Goal: Task Accomplishment & Management: Manage account settings

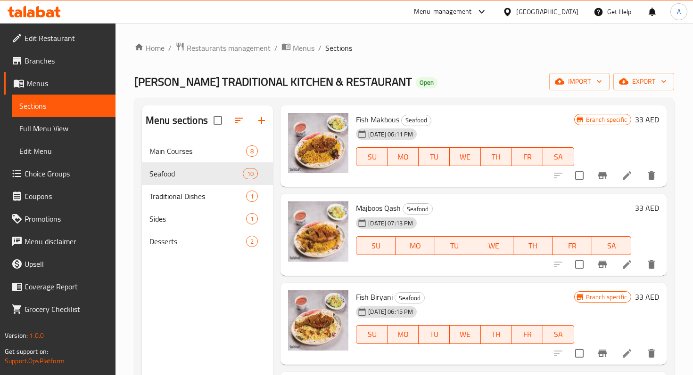
scroll to position [21, 0]
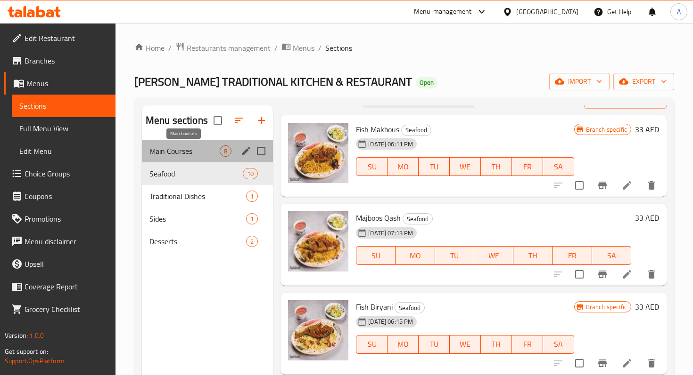
click at [202, 148] on span "Main Courses" at bounding box center [184, 151] width 70 height 11
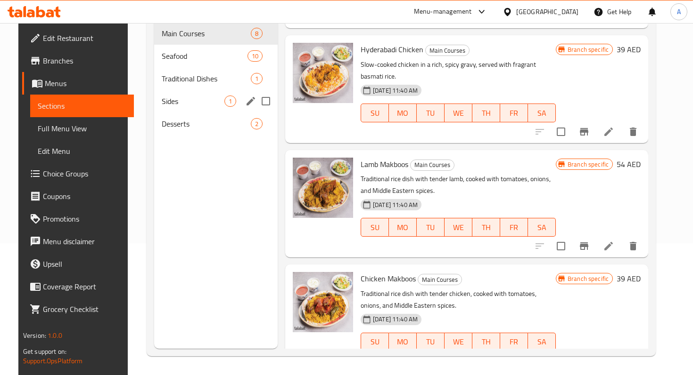
scroll to position [100, 0]
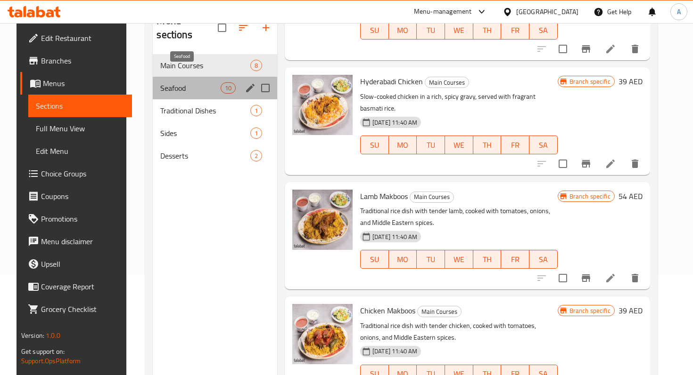
click at [209, 82] on span "Seafood" at bounding box center [190, 87] width 60 height 11
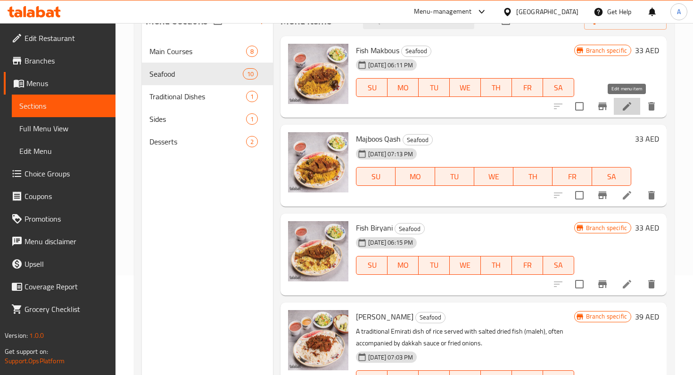
click at [623, 104] on icon at bounding box center [626, 106] width 11 height 11
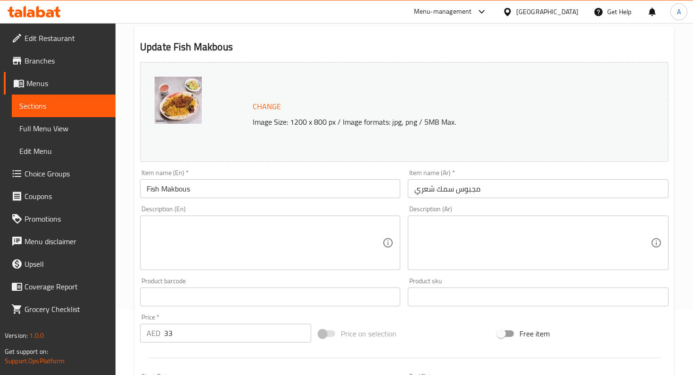
scroll to position [74, 0]
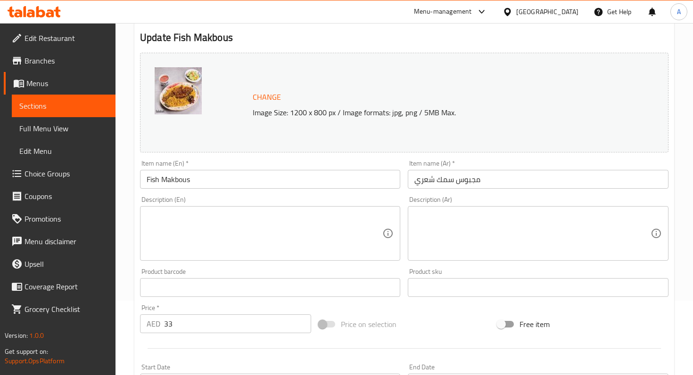
click at [223, 168] on div "Item name (En)   * Fish Makbous Item name (En) *" at bounding box center [270, 174] width 260 height 29
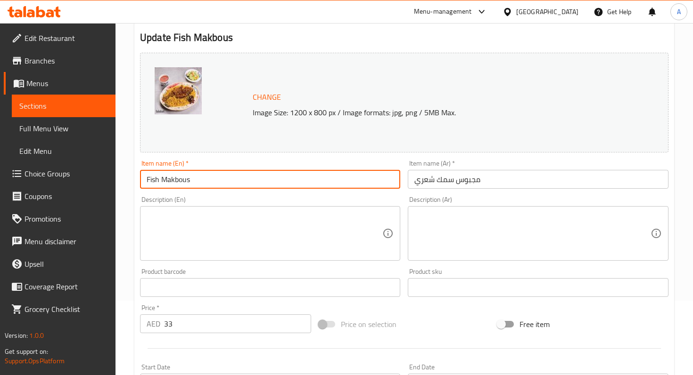
click at [219, 176] on input "Fish Makbous" at bounding box center [270, 179] width 260 height 19
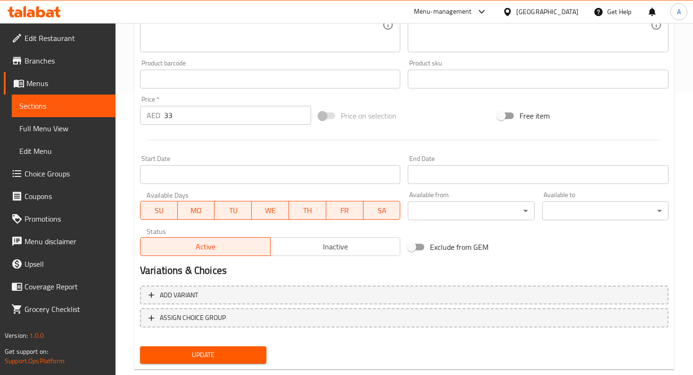
scroll to position [304, 0]
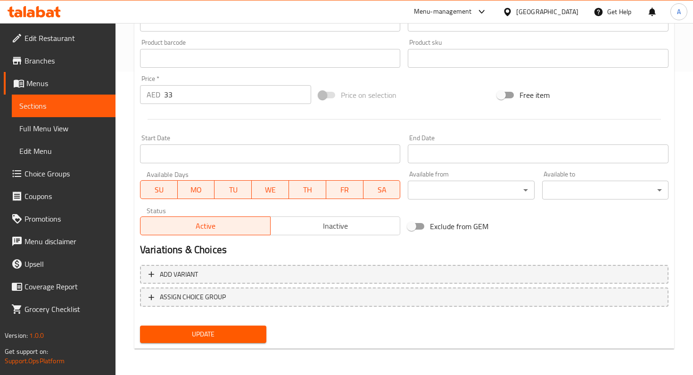
type input "Fish Majboos"
click at [245, 333] on span "Update" at bounding box center [202, 335] width 111 height 12
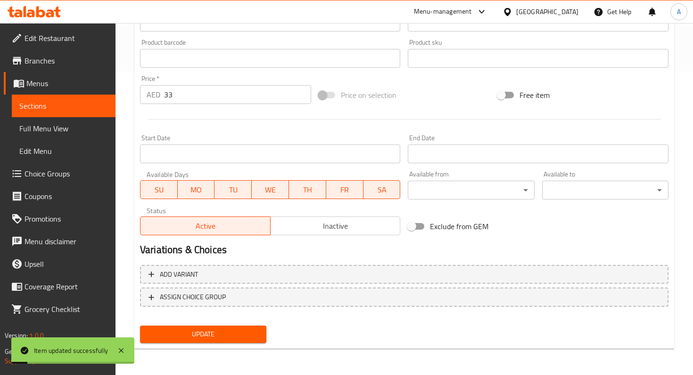
click at [78, 112] on link "Sections" at bounding box center [64, 106] width 104 height 23
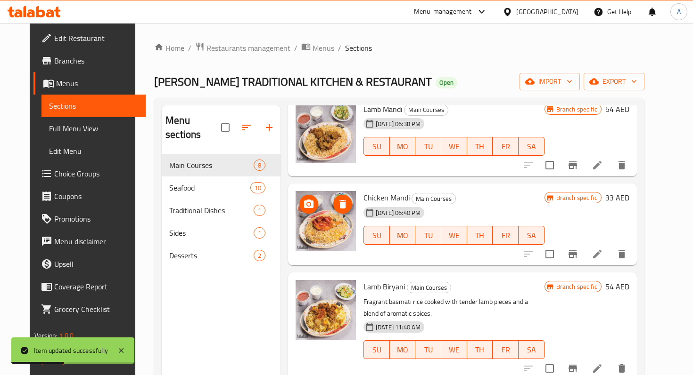
scroll to position [67, 0]
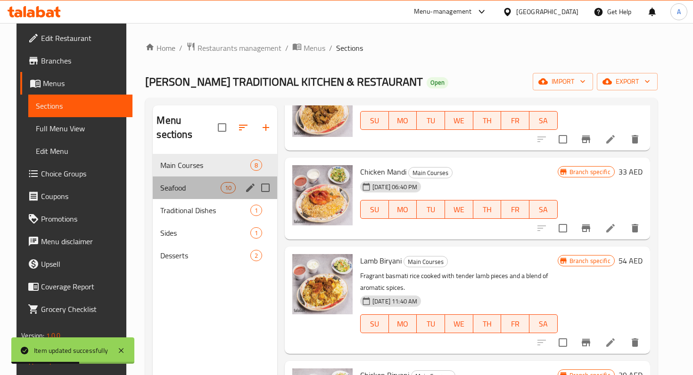
click at [180, 177] on div "Seafood 10" at bounding box center [215, 188] width 124 height 23
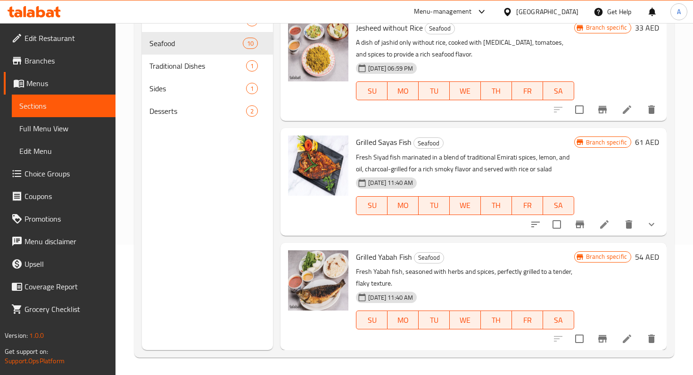
scroll to position [132, 0]
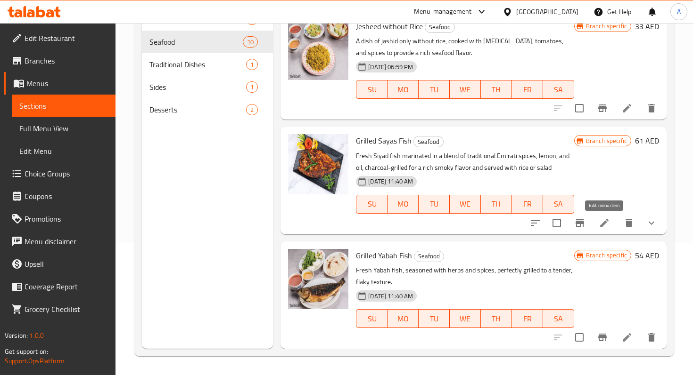
click at [599, 227] on icon at bounding box center [603, 223] width 11 height 11
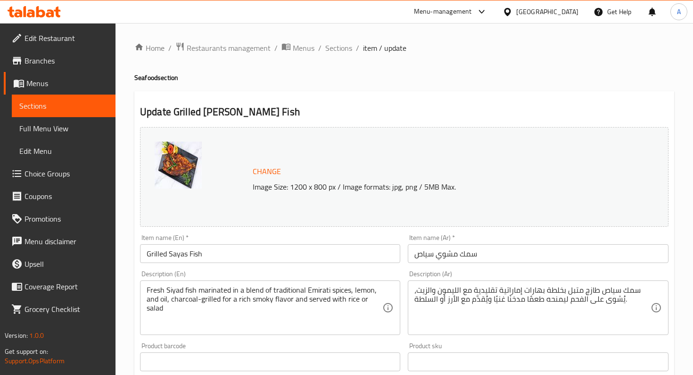
click at [82, 106] on span "Sections" at bounding box center [63, 105] width 89 height 11
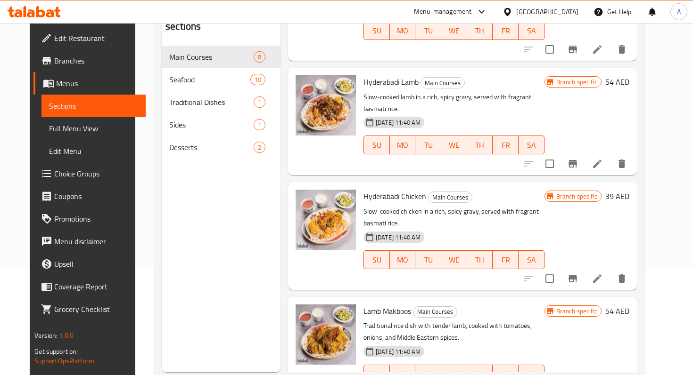
scroll to position [399, 0]
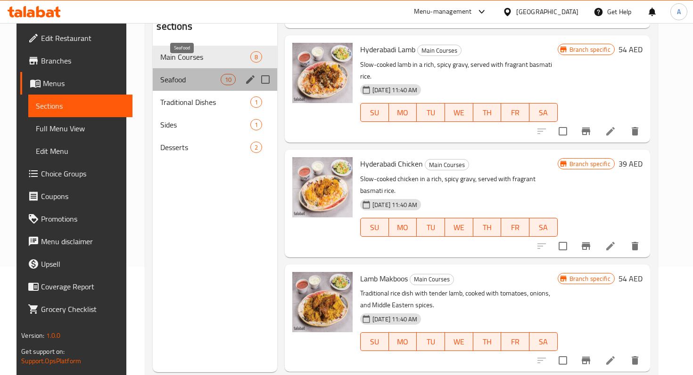
click at [181, 74] on span "Seafood" at bounding box center [190, 79] width 60 height 11
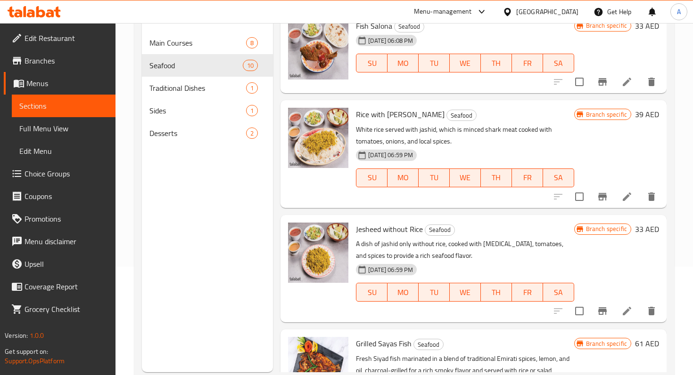
scroll to position [666, 0]
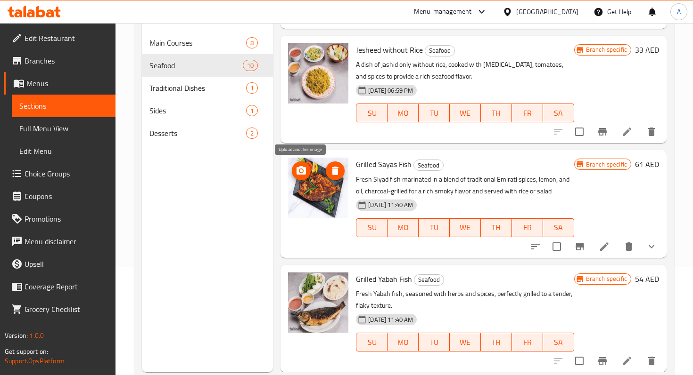
click at [307, 171] on span "upload picture" at bounding box center [301, 170] width 19 height 11
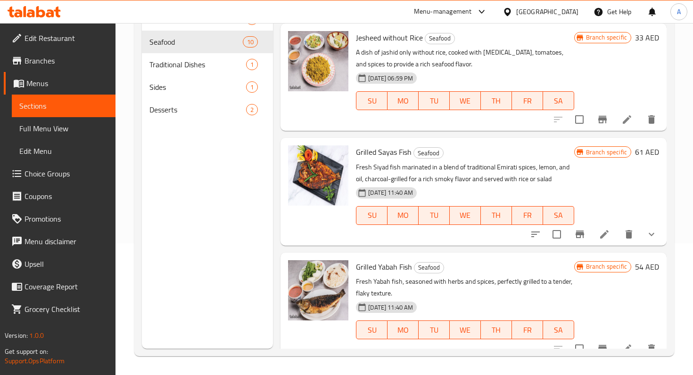
scroll to position [659, 0]
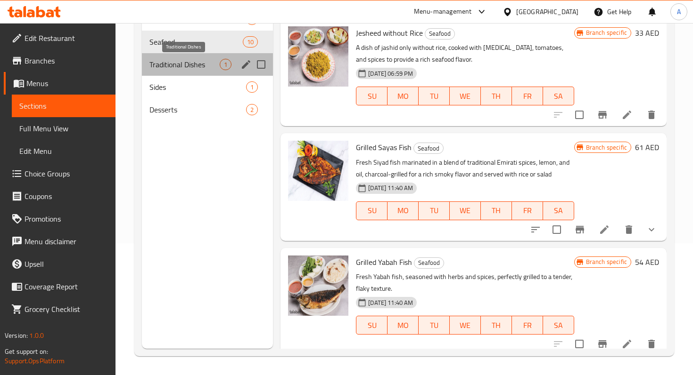
click at [175, 67] on span "Traditional Dishes" at bounding box center [184, 64] width 70 height 11
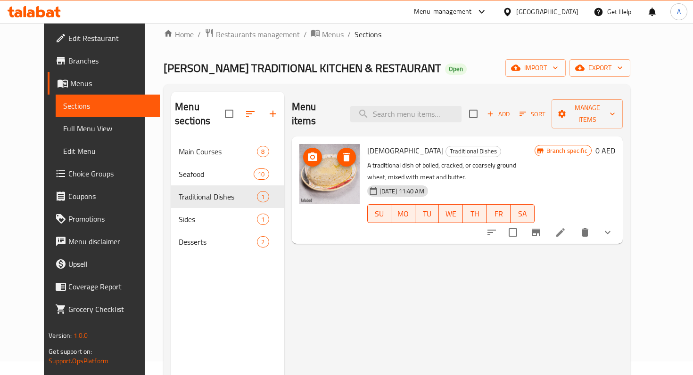
scroll to position [14, 0]
click at [493, 111] on icon "button" at bounding box center [490, 113] width 5 height 5
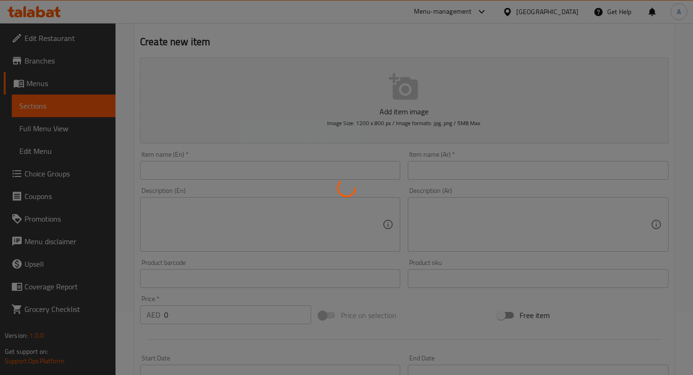
scroll to position [72, 0]
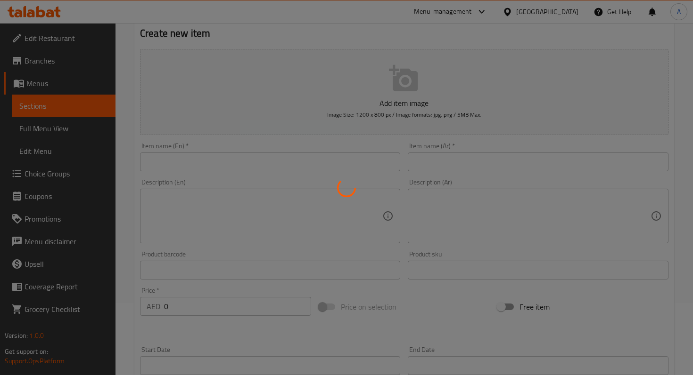
click at [213, 152] on div at bounding box center [346, 187] width 693 height 375
click at [214, 152] on div at bounding box center [346, 187] width 693 height 375
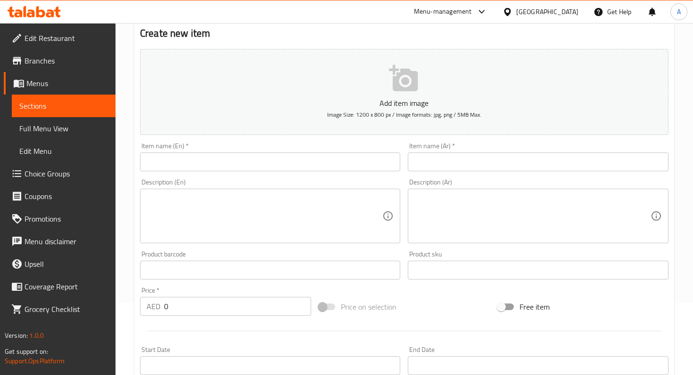
click at [217, 159] on input "text" at bounding box center [270, 162] width 260 height 19
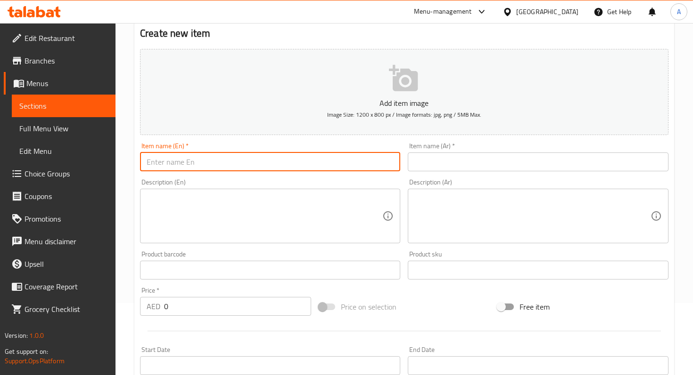
paste input "abab Bread"
drag, startPoint x: 213, startPoint y: 163, endPoint x: 117, endPoint y: 173, distance: 96.6
click at [117, 173] on div "Home / Restaurants management / Menus / Sections / item / create Create new ite…" at bounding box center [403, 265] width 577 height 629
paste input "Jabab Bread"
type input "abab BreadJabab Bread"
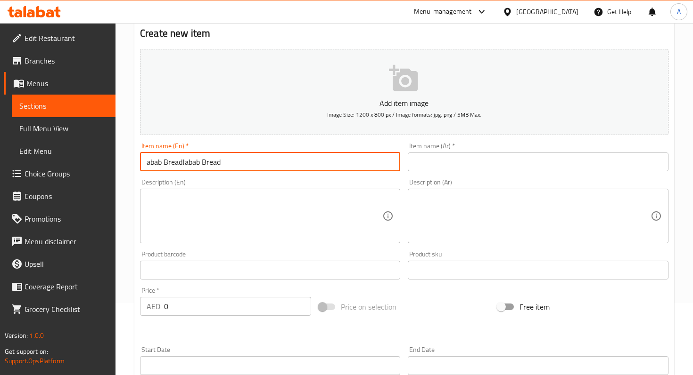
drag, startPoint x: 224, startPoint y: 167, endPoint x: 92, endPoint y: 165, distance: 131.5
click at [92, 165] on div "Edit Restaurant Branches Menus Sections Full Menu View Edit Menu Choice Groups …" at bounding box center [346, 265] width 693 height 629
paste input "Jabab Bread"
type input "Jabab Bread"
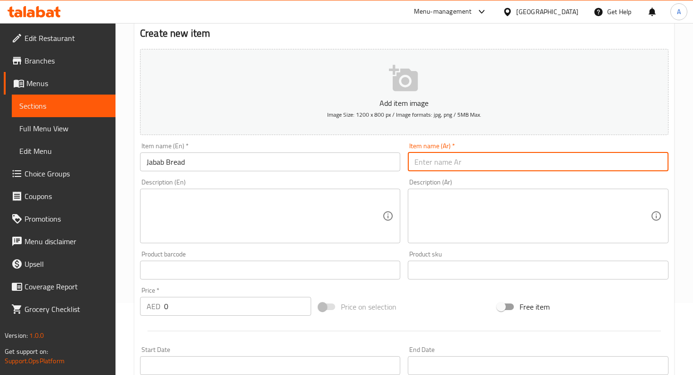
click at [439, 153] on input "text" at bounding box center [538, 162] width 260 height 19
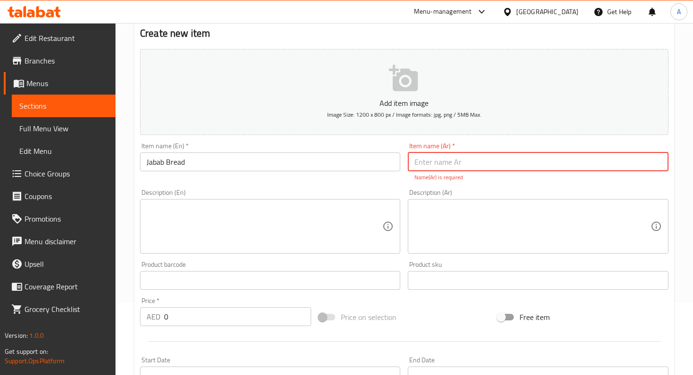
paste input "خبز جباب"
type input "خبز جباب"
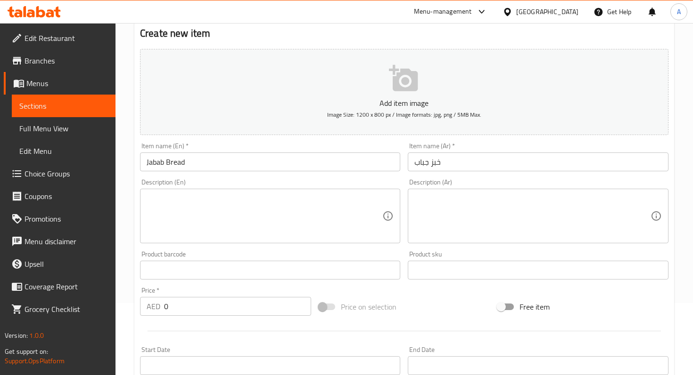
click at [480, 191] on div "Description (Ar) Description (Ar)" at bounding box center [538, 211] width 260 height 65
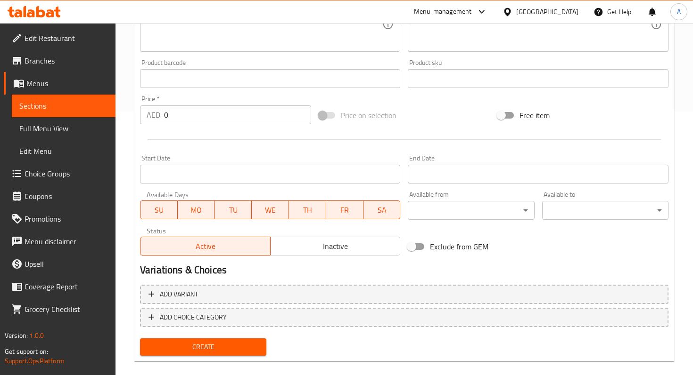
scroll to position [276, 0]
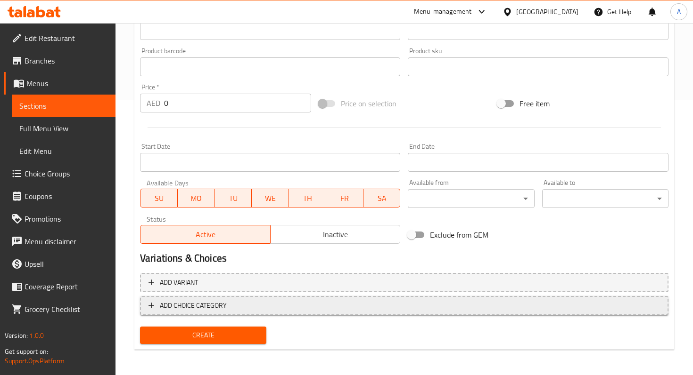
click at [245, 302] on span "ADD CHOICE CATEGORY" at bounding box center [403, 306] width 511 height 12
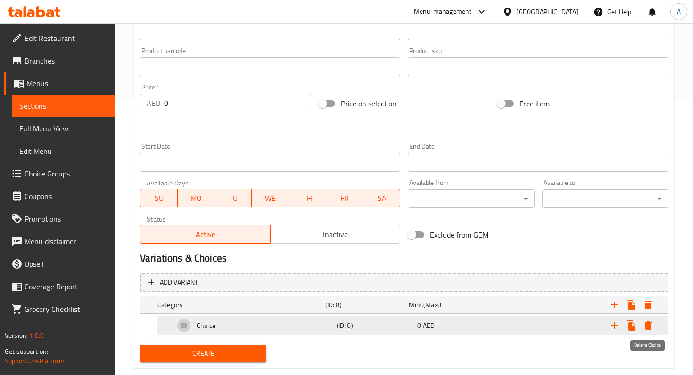
click at [649, 325] on icon "Expand" at bounding box center [647, 326] width 7 height 8
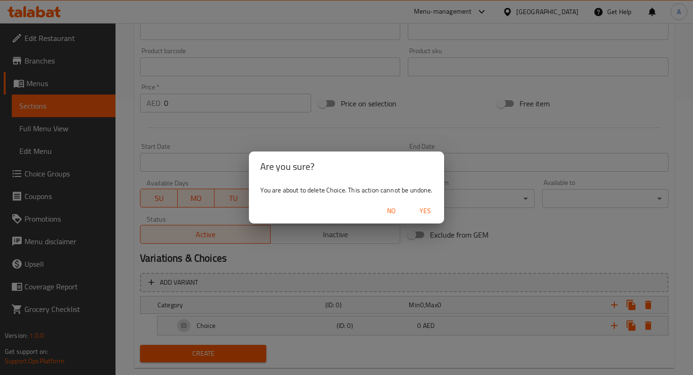
click at [418, 212] on span "Yes" at bounding box center [425, 211] width 23 height 12
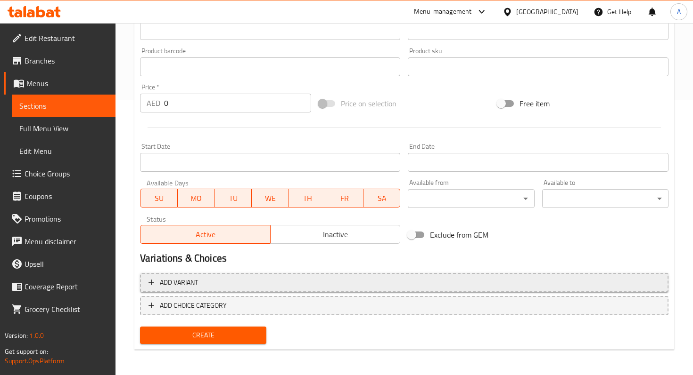
click at [225, 282] on span "Add variant" at bounding box center [403, 283] width 511 height 12
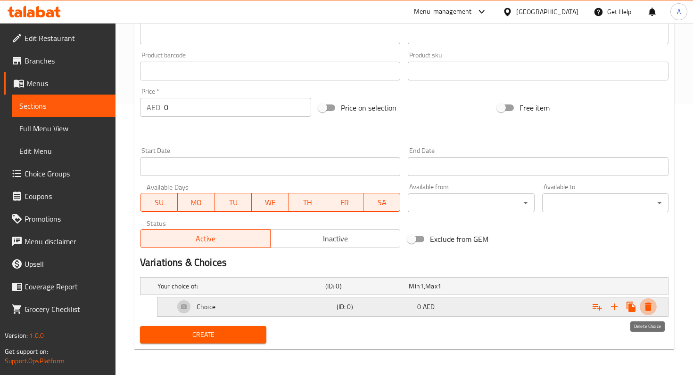
click at [652, 303] on icon "Expand" at bounding box center [647, 307] width 11 height 11
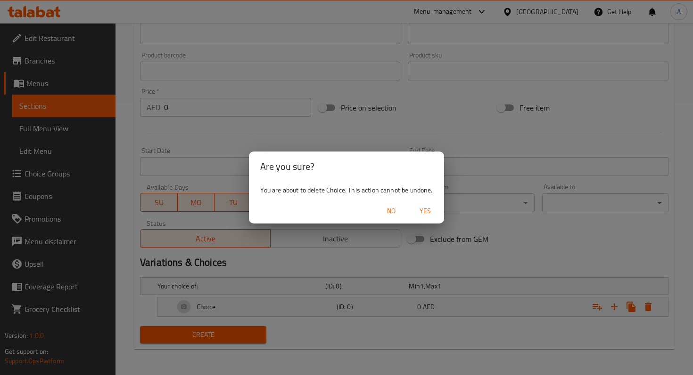
click at [425, 212] on span "Yes" at bounding box center [425, 211] width 23 height 12
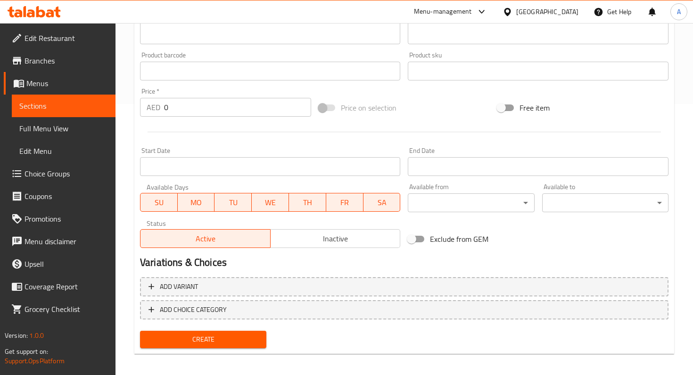
scroll to position [276, 0]
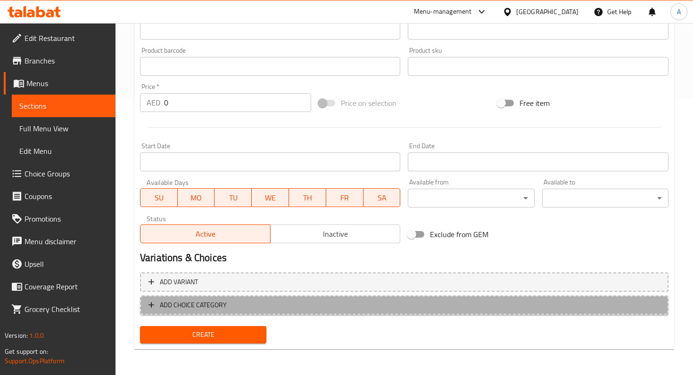
click at [151, 303] on icon "button" at bounding box center [151, 306] width 6 height 6
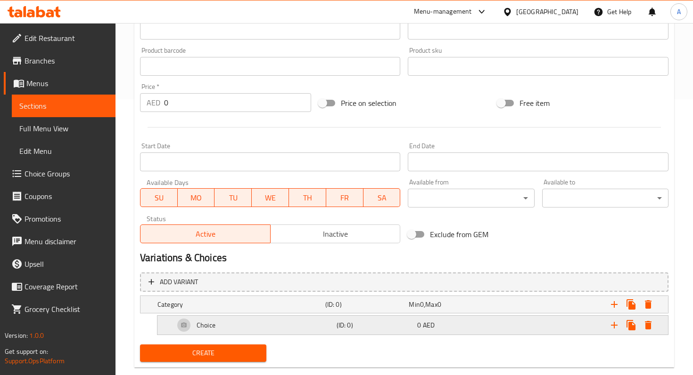
click at [227, 321] on div "Choice" at bounding box center [253, 325] width 162 height 23
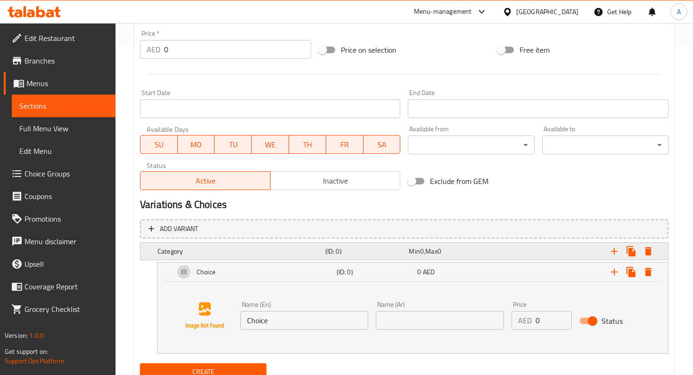
scroll to position [367, 0]
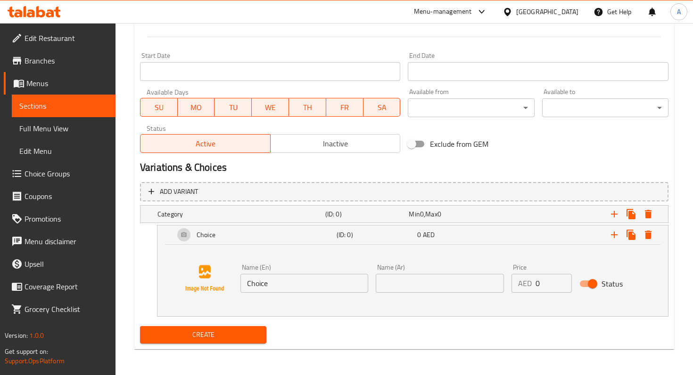
click at [292, 287] on input "Choice" at bounding box center [304, 283] width 128 height 19
click at [310, 323] on div "Create" at bounding box center [404, 335] width 536 height 25
click at [311, 166] on h2 "Variations & Choices" at bounding box center [404, 168] width 528 height 14
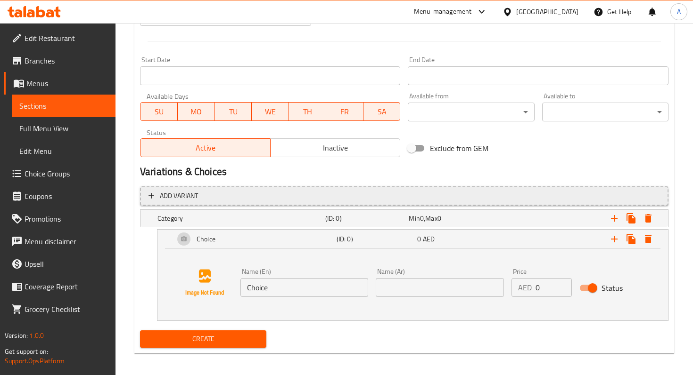
scroll to position [361, 0]
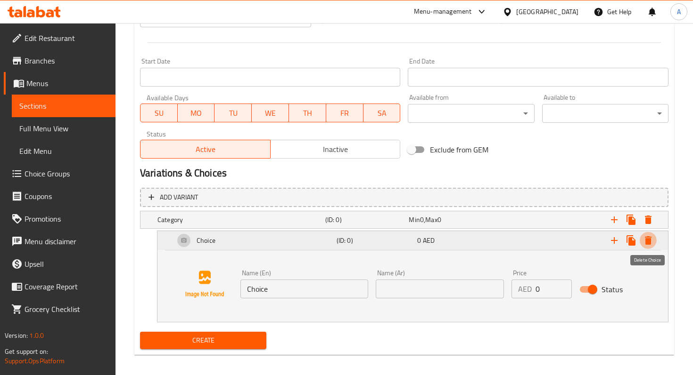
click at [650, 237] on icon "Expand" at bounding box center [647, 240] width 11 height 11
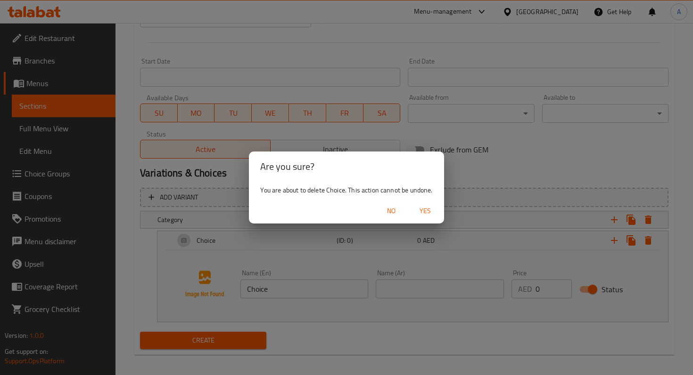
click at [429, 212] on span "Yes" at bounding box center [425, 211] width 23 height 12
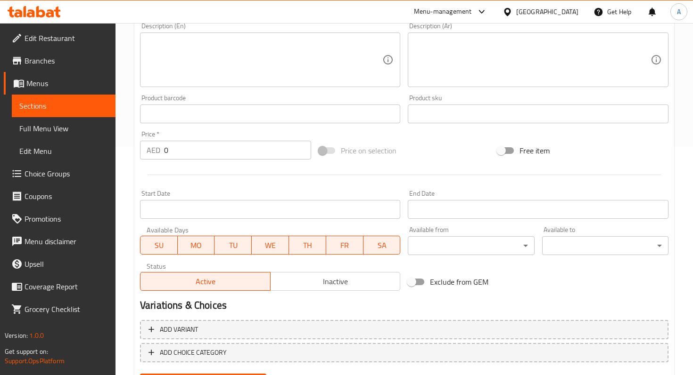
scroll to position [276, 0]
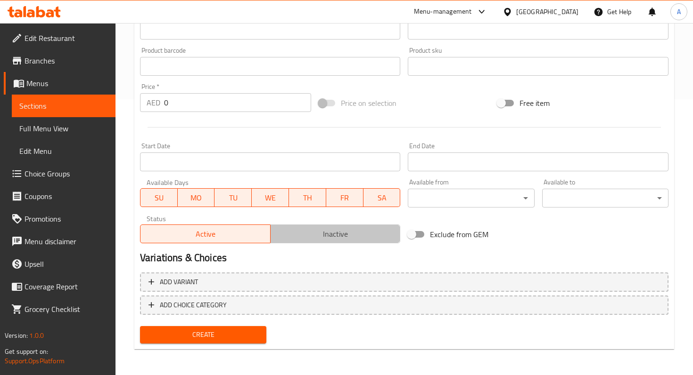
click at [342, 228] on span "Inactive" at bounding box center [335, 235] width 122 height 14
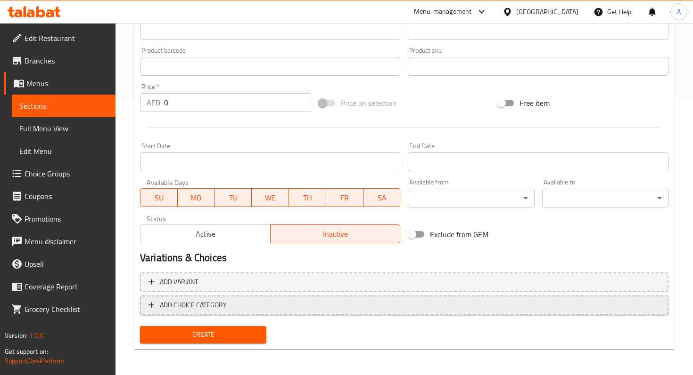
click at [151, 304] on icon "button" at bounding box center [151, 305] width 9 height 9
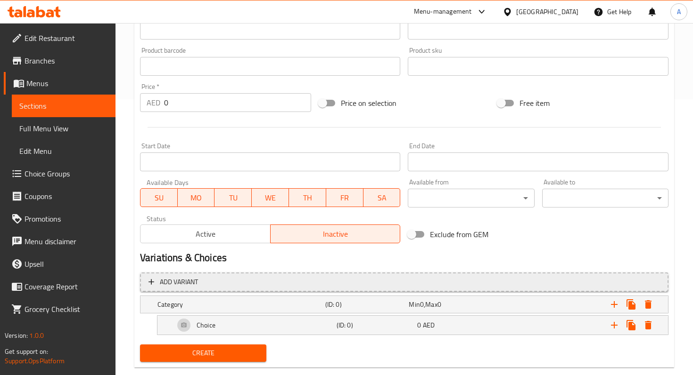
scroll to position [294, 0]
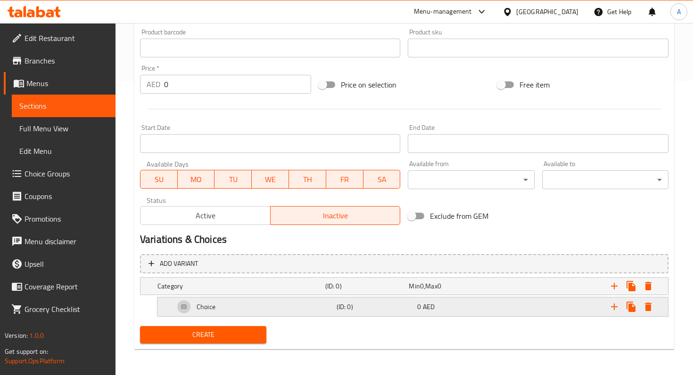
click at [205, 306] on h5 "Choice" at bounding box center [205, 306] width 19 height 9
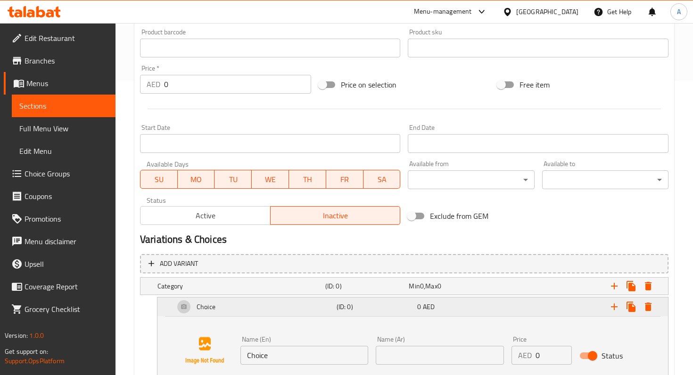
scroll to position [367, 0]
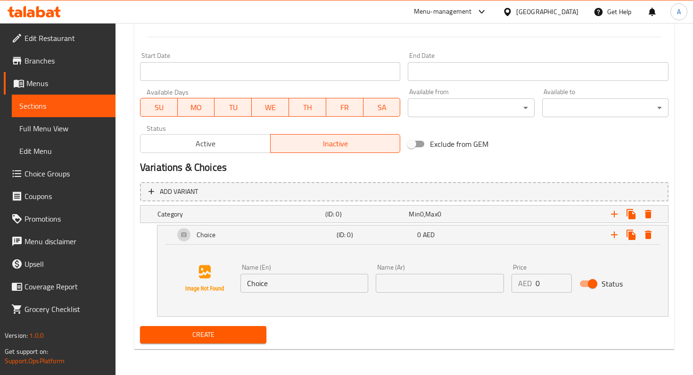
click at [247, 287] on input "Choice" at bounding box center [304, 283] width 128 height 19
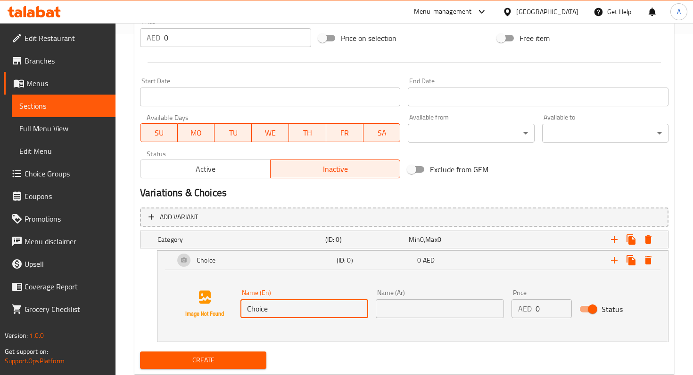
scroll to position [333, 0]
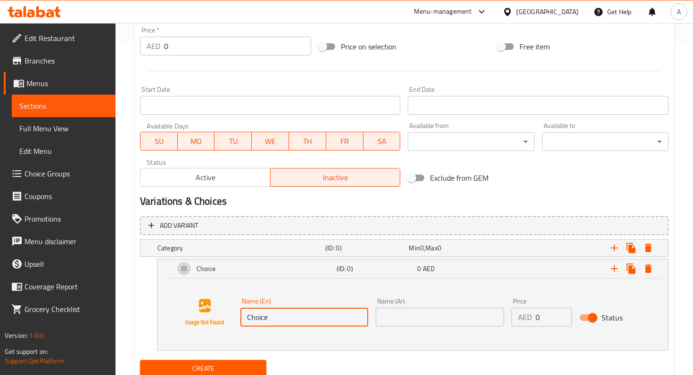
click at [55, 102] on span "Sections" at bounding box center [63, 105] width 89 height 11
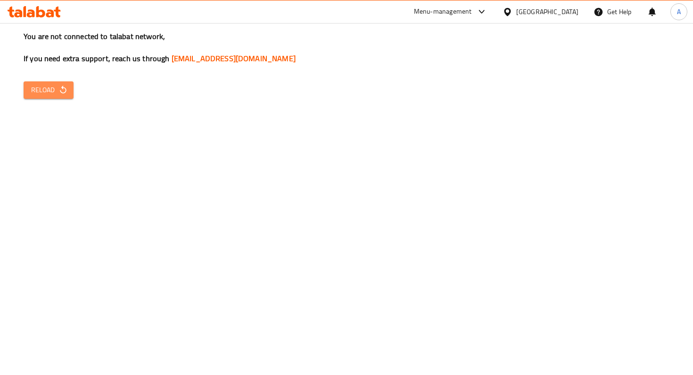
click at [53, 90] on span "Reload" at bounding box center [48, 90] width 35 height 12
click at [62, 86] on icon "button" at bounding box center [62, 89] width 9 height 9
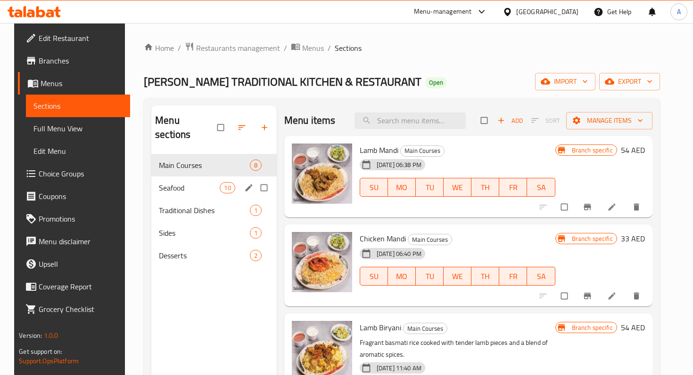
click at [169, 181] on div "Seafood 10" at bounding box center [213, 188] width 125 height 23
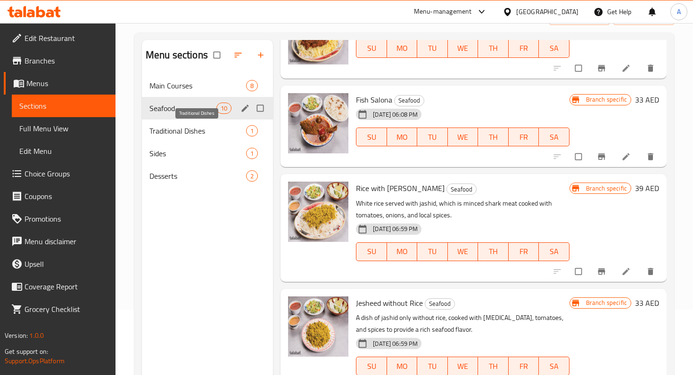
scroll to position [65, 0]
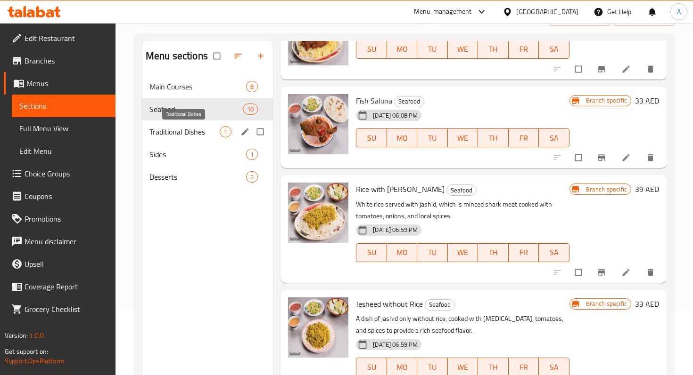
click at [181, 130] on span "Traditional Dishes" at bounding box center [184, 131] width 70 height 11
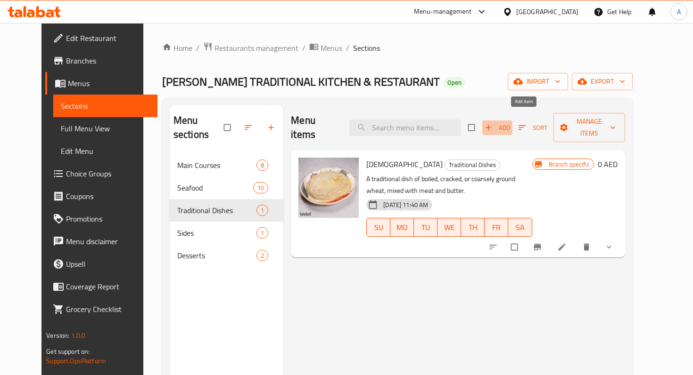
click at [510, 122] on span "Add" at bounding box center [496, 127] width 25 height 11
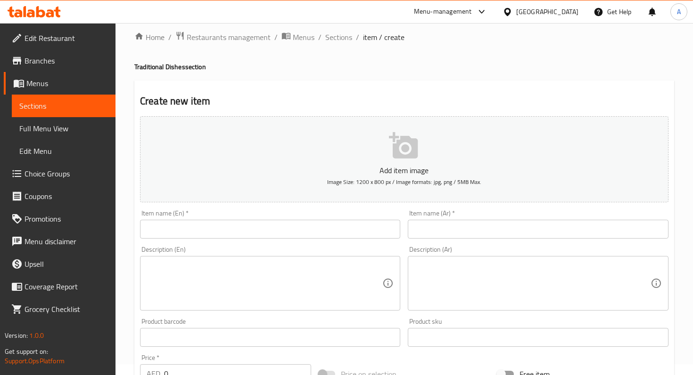
scroll to position [27, 0]
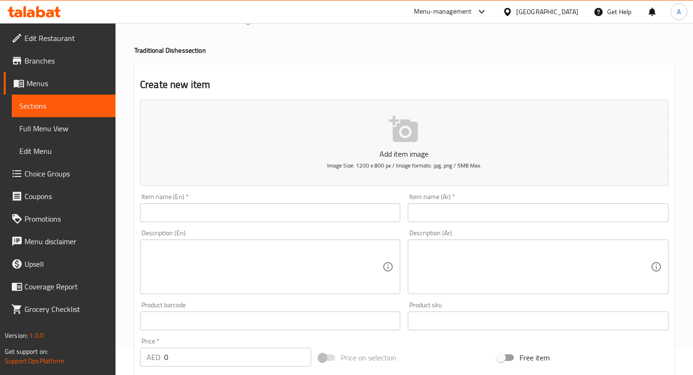
click at [349, 212] on input "text" at bounding box center [270, 213] width 260 height 19
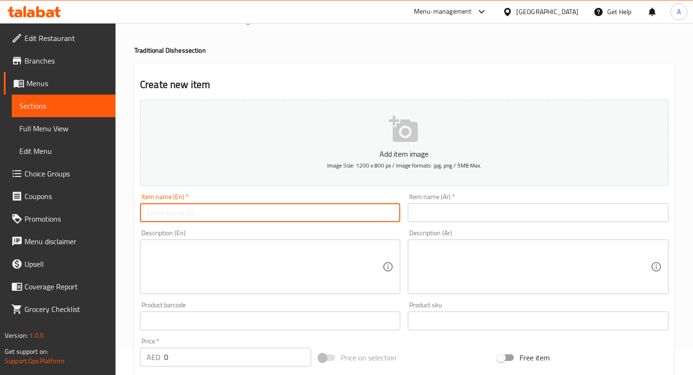
paste input "خبز جباب"
type input "خبز جباب"
drag, startPoint x: 174, startPoint y: 219, endPoint x: 128, endPoint y: 220, distance: 45.7
click at [128, 220] on div "Home / Restaurants management / Menus / Sections / item / create Traditional Di…" at bounding box center [403, 317] width 577 height 643
drag, startPoint x: 226, startPoint y: 218, endPoint x: 129, endPoint y: 217, distance: 97.5
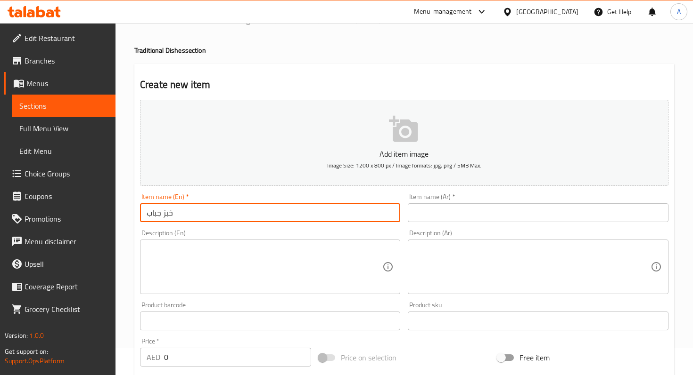
click at [129, 217] on div "Home / Restaurants management / Menus / Sections / item / create Traditional Di…" at bounding box center [403, 317] width 577 height 643
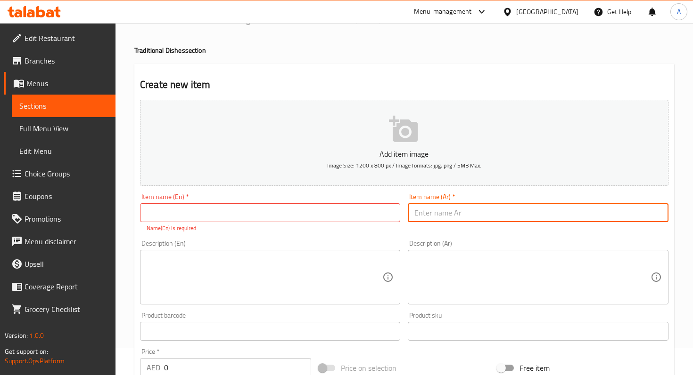
click at [455, 213] on input "text" at bounding box center [538, 213] width 260 height 19
paste input "خبز جباب"
type input "خبز جباب"
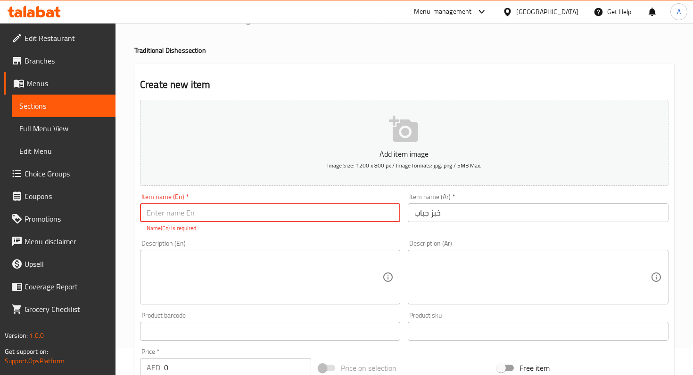
click at [342, 208] on input "text" at bounding box center [270, 213] width 260 height 19
paste input "Jabab Bread"
type input "Jabab Bread"
click at [206, 236] on div "Add item image Image Size: 1200 x 800 px / Image formats: jpg, png / 5MB Max. I…" at bounding box center [404, 304] width 536 height 416
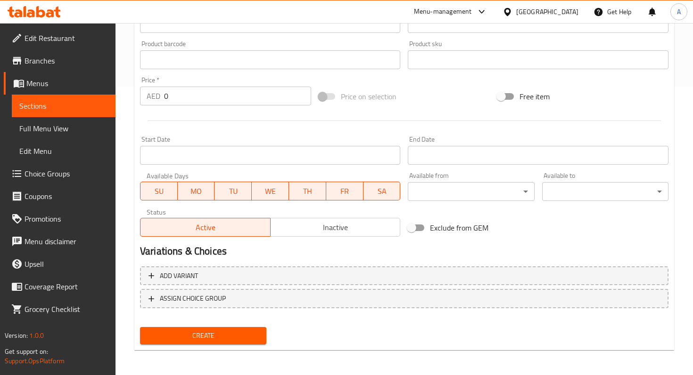
scroll to position [290, 0]
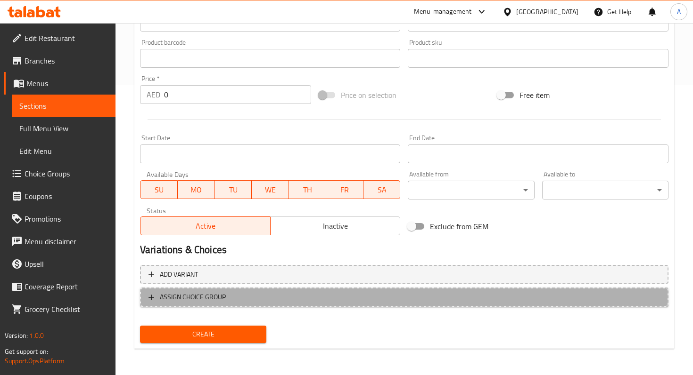
click at [204, 296] on span "ASSIGN CHOICE GROUP" at bounding box center [193, 298] width 66 height 12
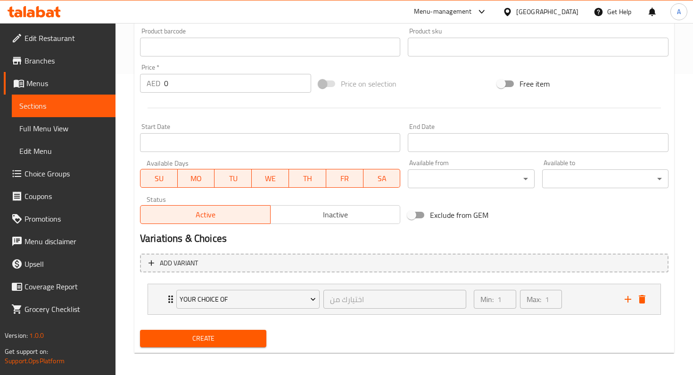
scroll to position [306, 0]
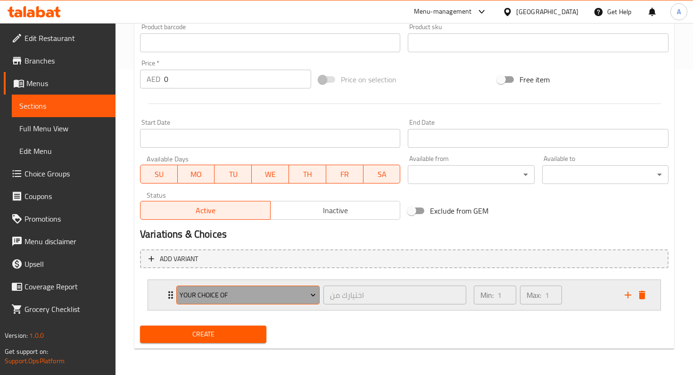
click at [203, 294] on span "Your choice of" at bounding box center [247, 296] width 136 height 12
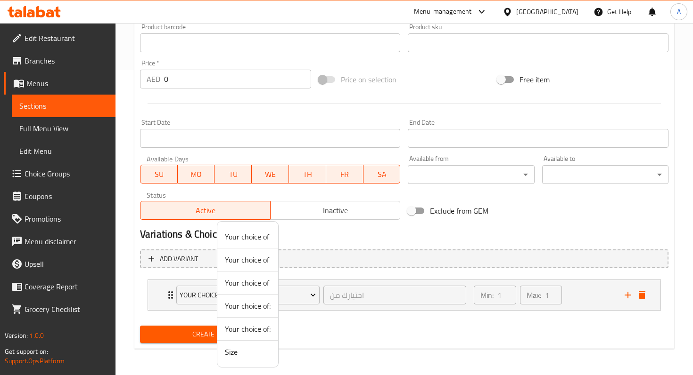
click at [231, 348] on span "Size" at bounding box center [248, 352] width 46 height 11
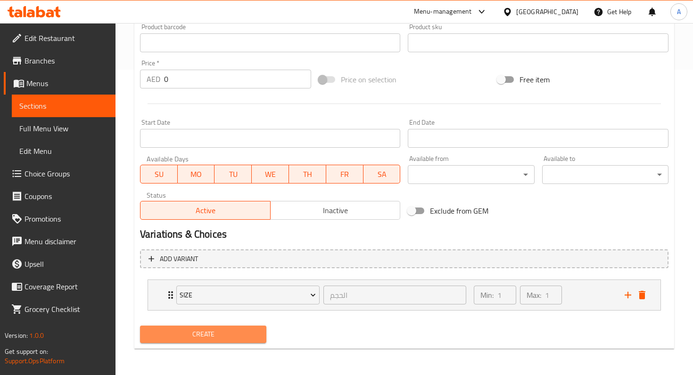
click at [210, 329] on span "Create" at bounding box center [202, 335] width 111 height 12
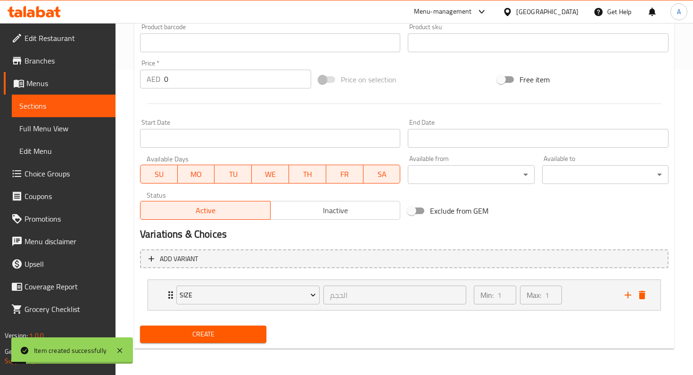
click at [83, 107] on span "Sections" at bounding box center [63, 105] width 89 height 11
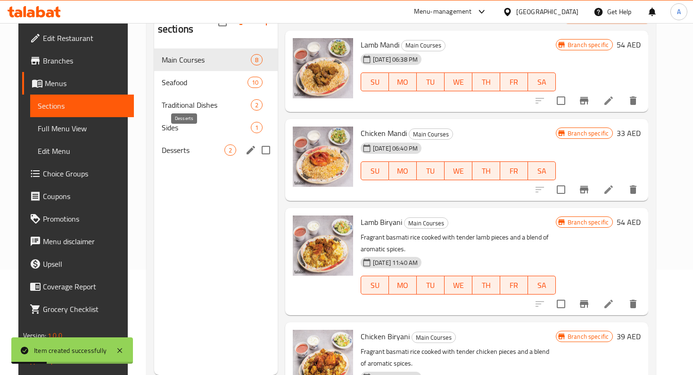
scroll to position [97, 0]
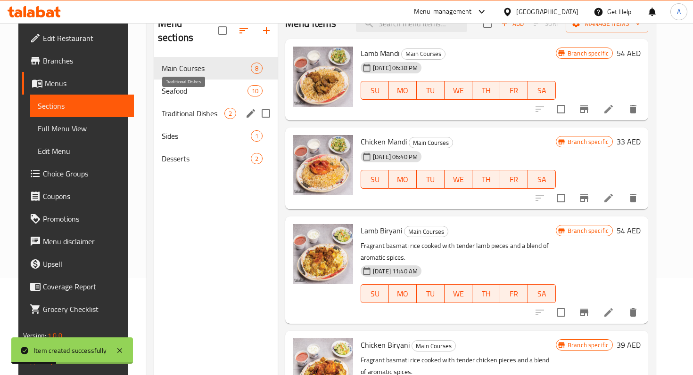
click at [191, 108] on span "Traditional Dishes" at bounding box center [193, 113] width 63 height 11
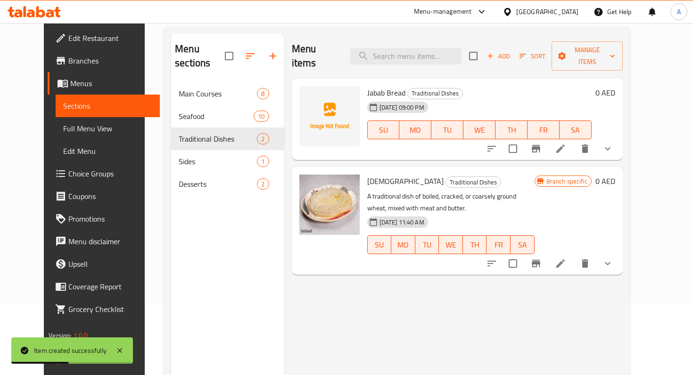
scroll to position [63, 0]
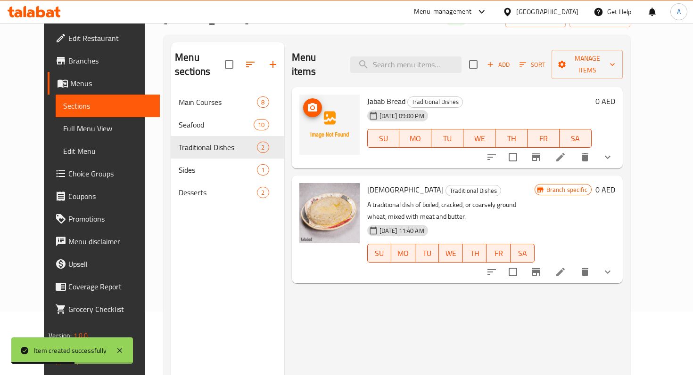
click at [320, 115] on img at bounding box center [329, 125] width 60 height 60
click at [307, 102] on icon "upload picture" at bounding box center [312, 107] width 11 height 11
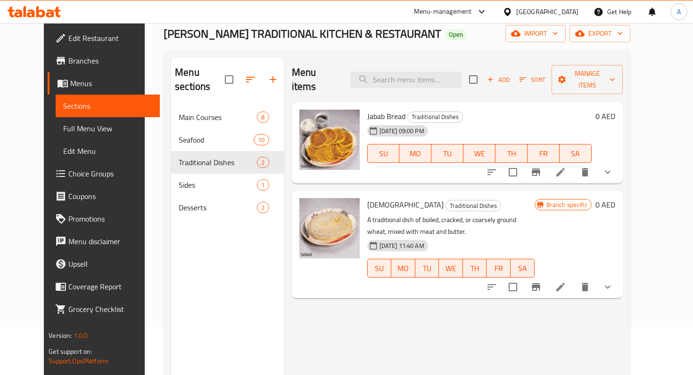
scroll to position [34, 0]
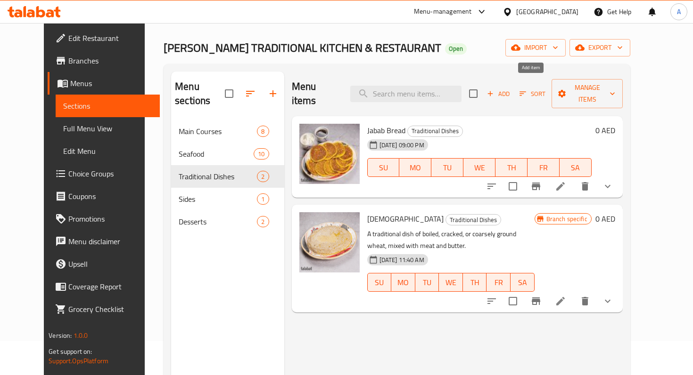
click at [511, 92] on span "Add" at bounding box center [497, 94] width 25 height 11
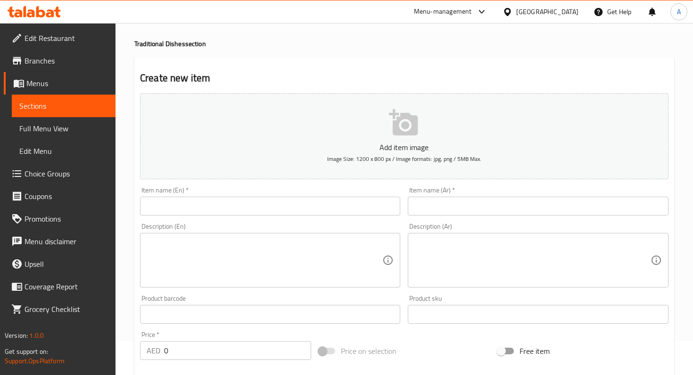
click at [412, 208] on input "text" at bounding box center [538, 206] width 260 height 19
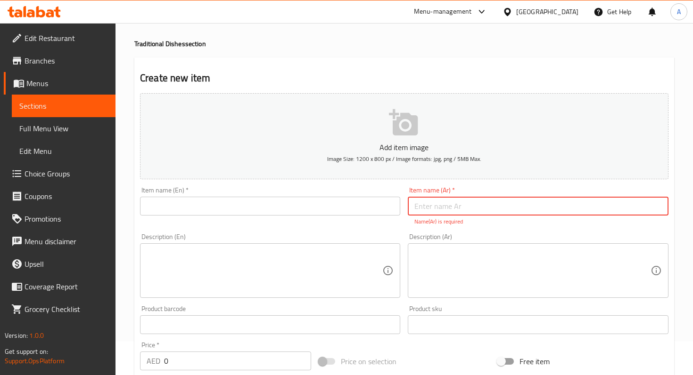
paste input "خبز رقاق"
type input "خبز رقاق"
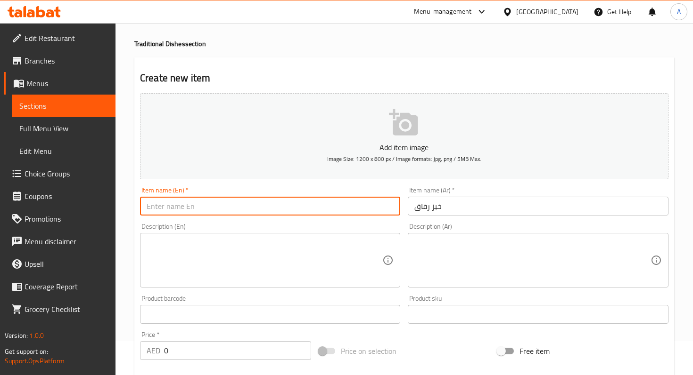
click at [262, 214] on input "text" at bounding box center [270, 206] width 260 height 19
paste input "Raqaq Bread"
type input "Raqaq Bread"
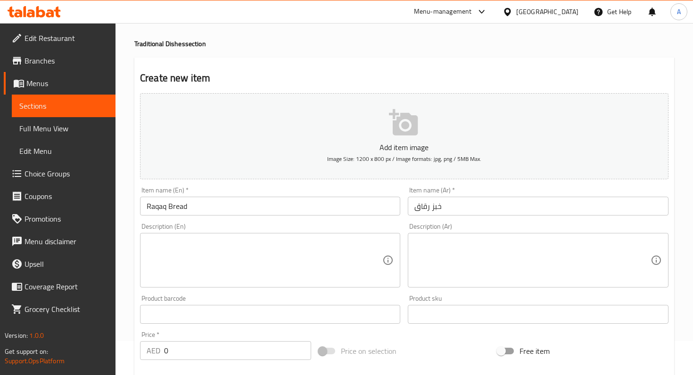
click at [288, 231] on div "Description (En) Description (En)" at bounding box center [270, 255] width 260 height 65
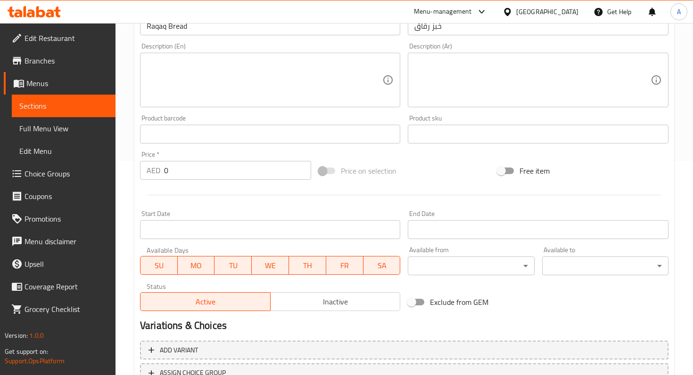
scroll to position [226, 0]
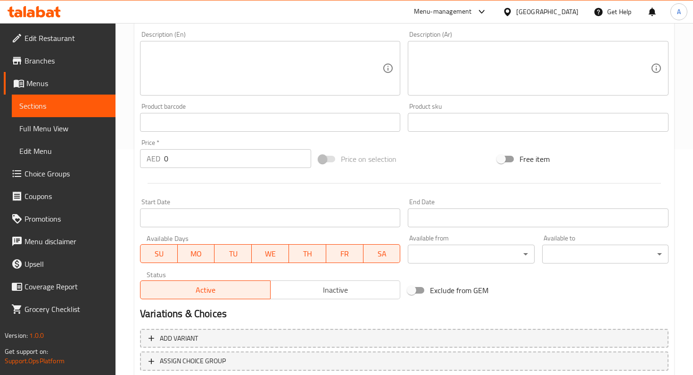
click at [256, 222] on input "Start Date" at bounding box center [270, 218] width 260 height 19
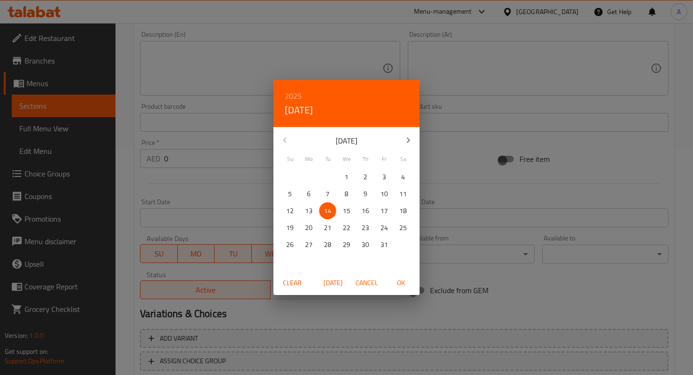
click at [397, 309] on div "2025 Tue, Oct [DATE] Mo Tu We Th Fr Sa 28 29 30 1 2 3 4 5 6 7 8 9 10 11 12 13 1…" at bounding box center [346, 187] width 693 height 375
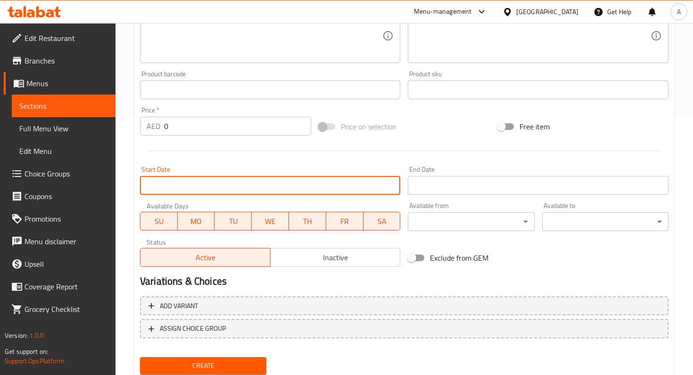
scroll to position [290, 0]
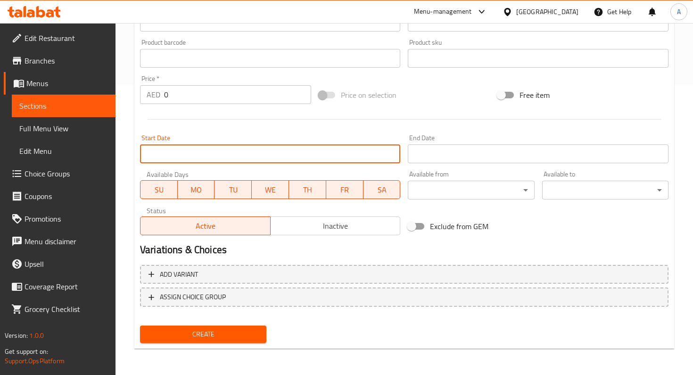
click at [408, 231] on input "Exclude from GEM" at bounding box center [411, 227] width 54 height 18
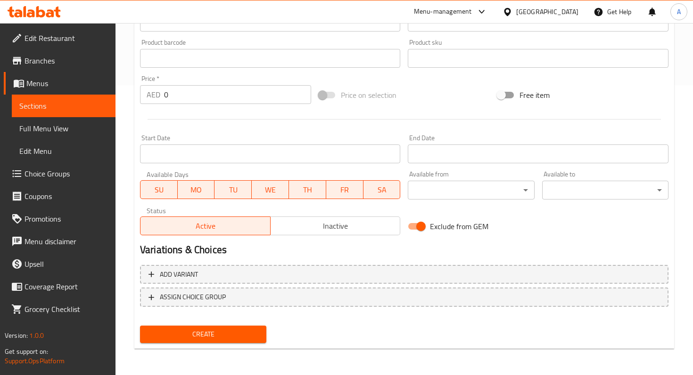
click at [415, 229] on input "Exclude from GEM" at bounding box center [421, 227] width 54 height 18
checkbox input "false"
click at [409, 247] on h2 "Variations & Choices" at bounding box center [404, 250] width 528 height 14
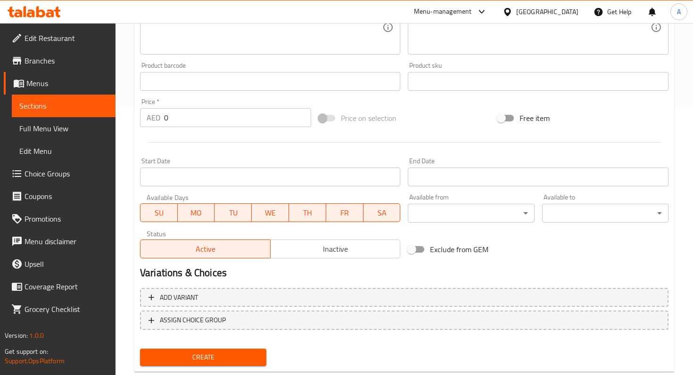
scroll to position [242, 0]
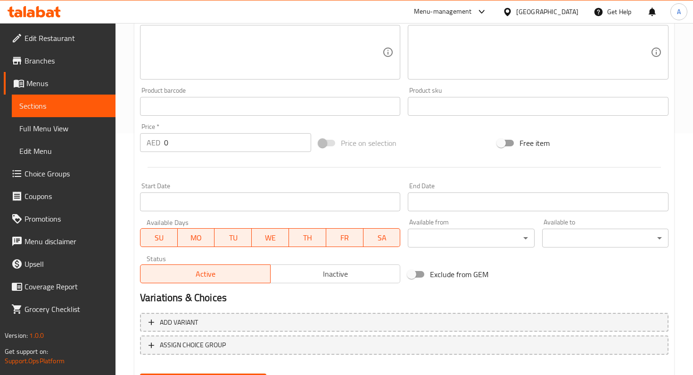
click at [202, 148] on input "0" at bounding box center [237, 142] width 147 height 19
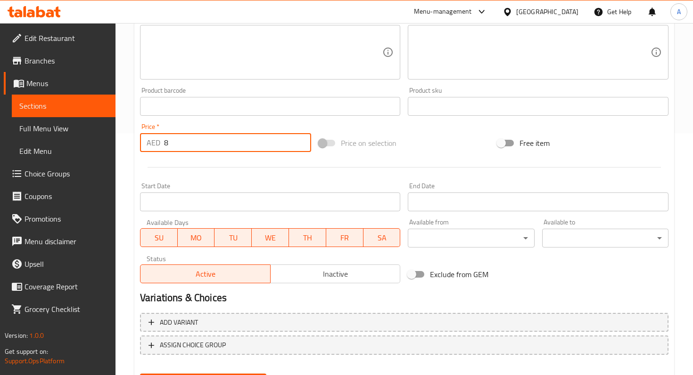
scroll to position [290, 0]
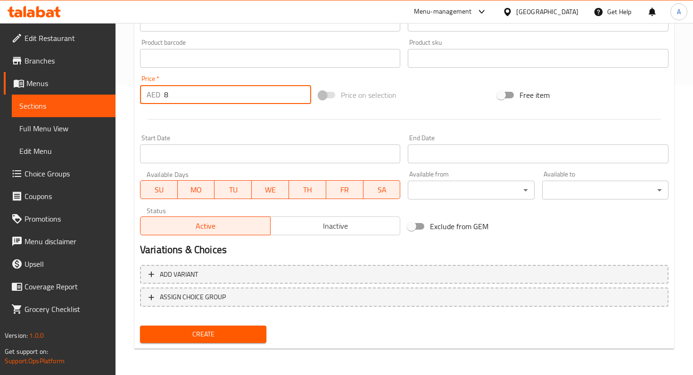
type input "8"
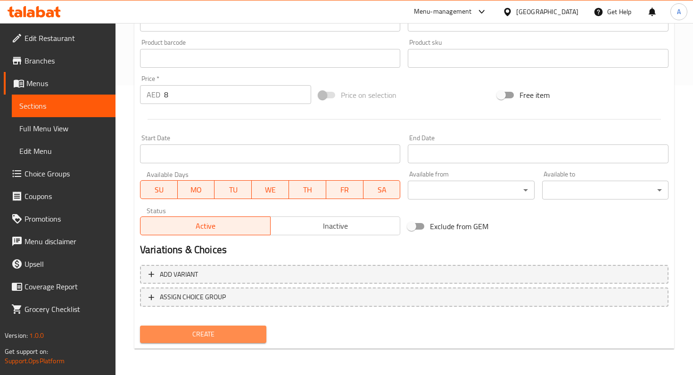
click at [210, 326] on button "Create" at bounding box center [203, 334] width 126 height 17
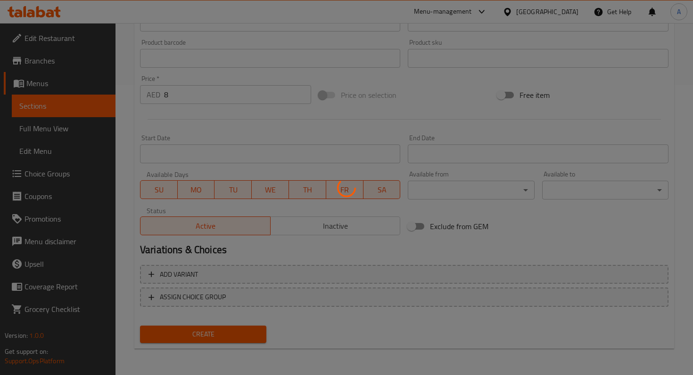
type input "0"
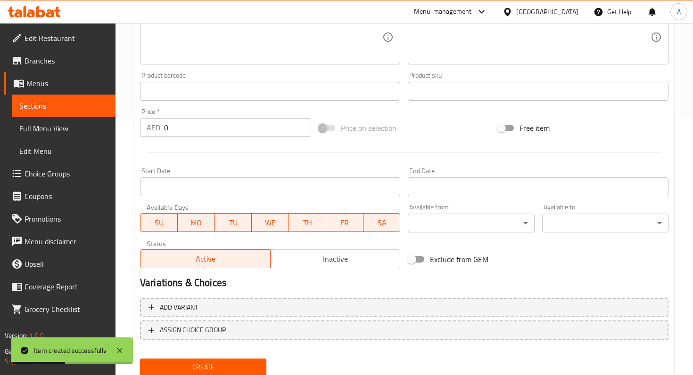
scroll to position [230, 0]
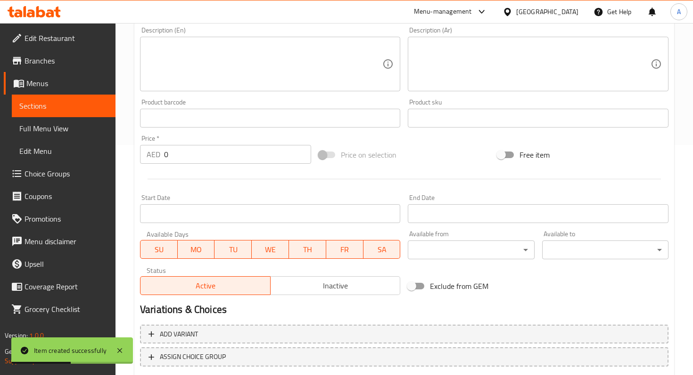
click at [188, 161] on input "0" at bounding box center [237, 154] width 147 height 19
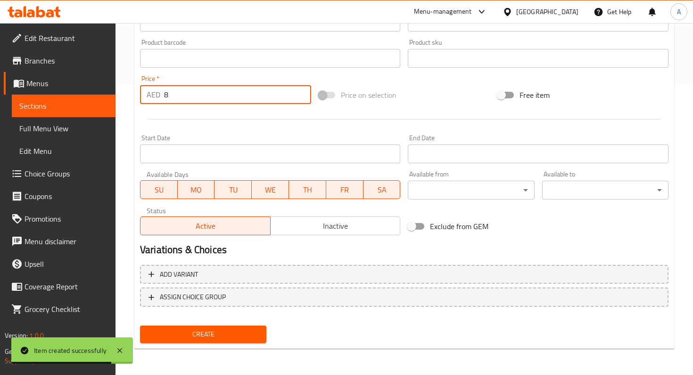
type input "8"
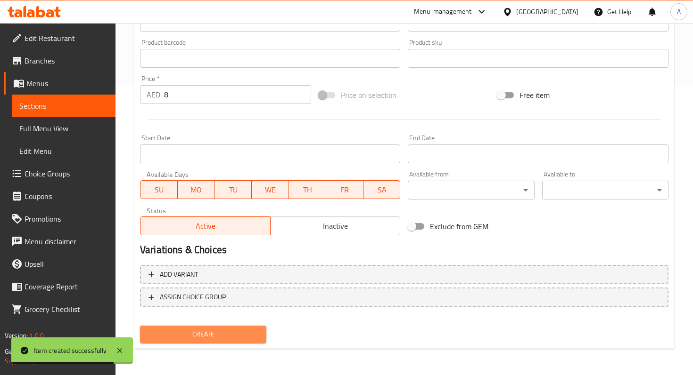
click at [203, 326] on button "Create" at bounding box center [203, 334] width 126 height 17
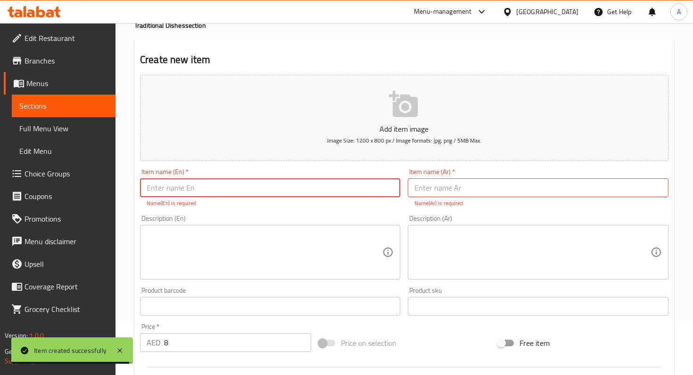
scroll to position [59, 0]
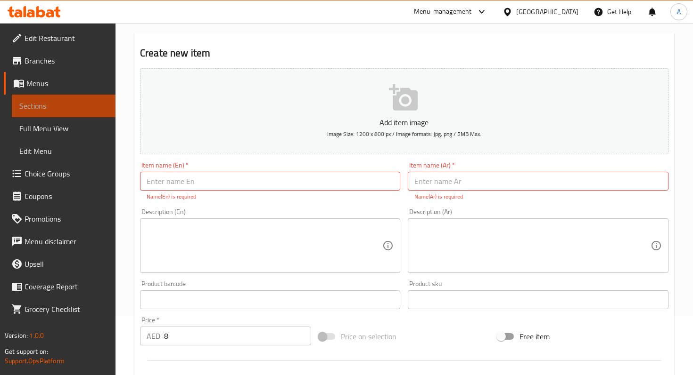
click at [89, 104] on span "Sections" at bounding box center [63, 105] width 89 height 11
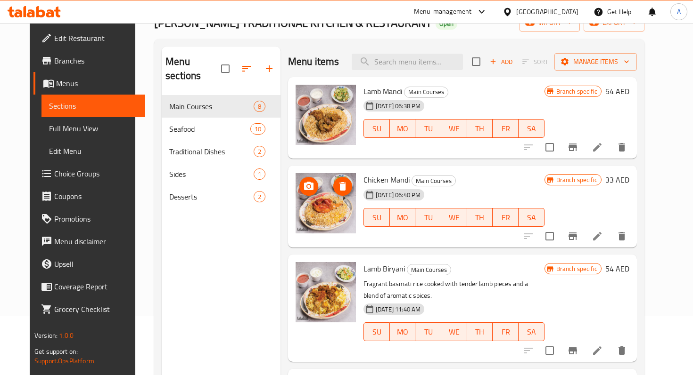
scroll to position [10, 0]
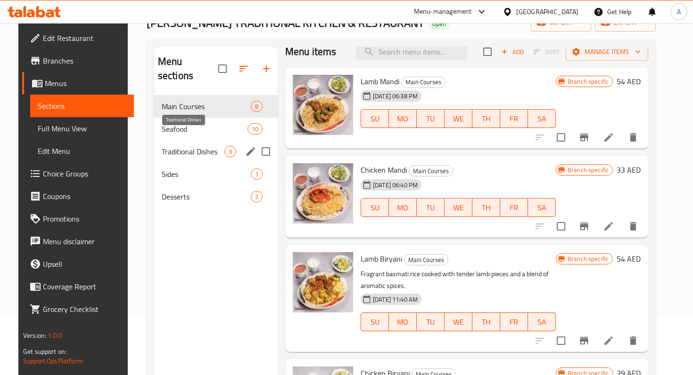
click at [183, 146] on span "Traditional Dishes" at bounding box center [193, 151] width 63 height 11
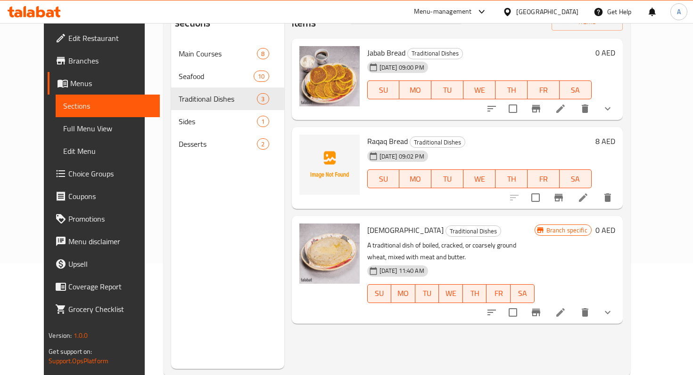
scroll to position [113, 0]
click at [566, 306] on icon at bounding box center [559, 311] width 11 height 11
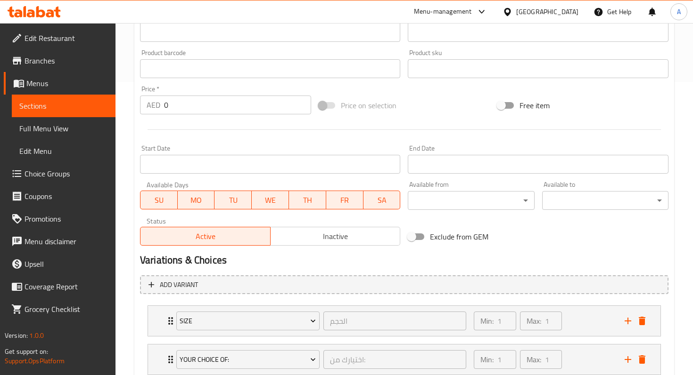
scroll to position [358, 0]
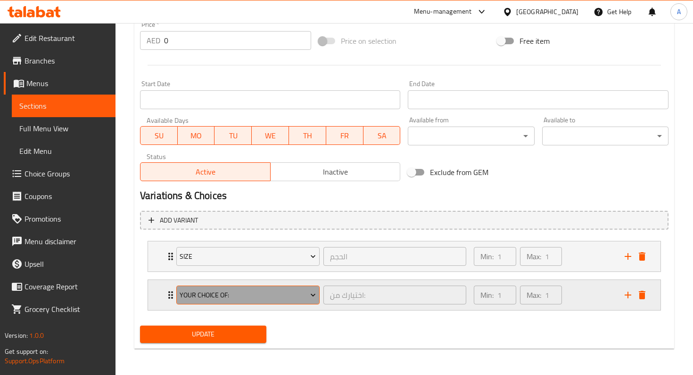
click at [275, 291] on span "Your choice of:" at bounding box center [247, 296] width 136 height 12
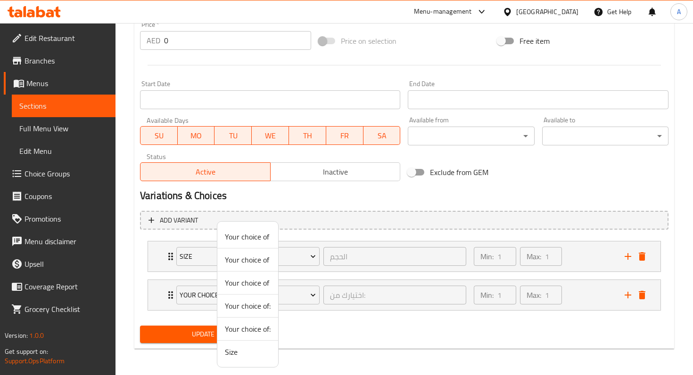
click at [342, 327] on div at bounding box center [346, 187] width 693 height 375
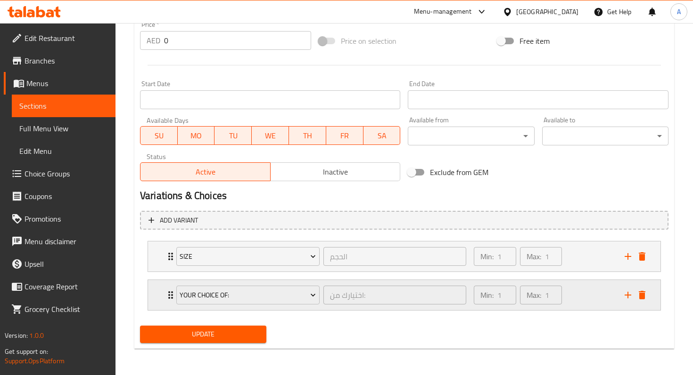
click at [171, 298] on div "Your choice of: اختيارك من: ​" at bounding box center [321, 295] width 301 height 30
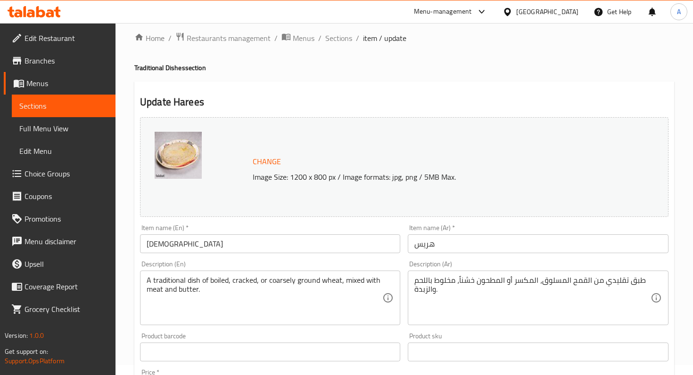
scroll to position [0, 0]
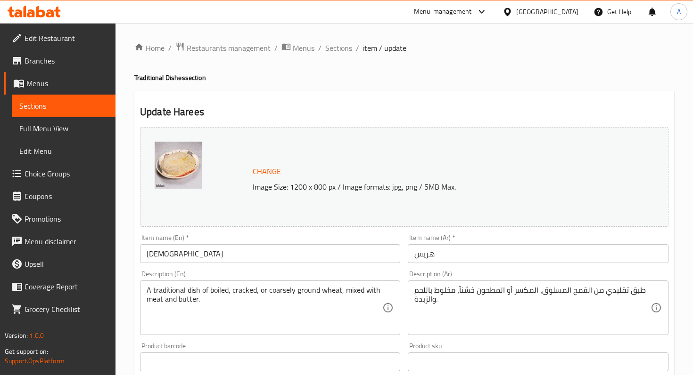
click at [90, 111] on span "Sections" at bounding box center [63, 105] width 89 height 11
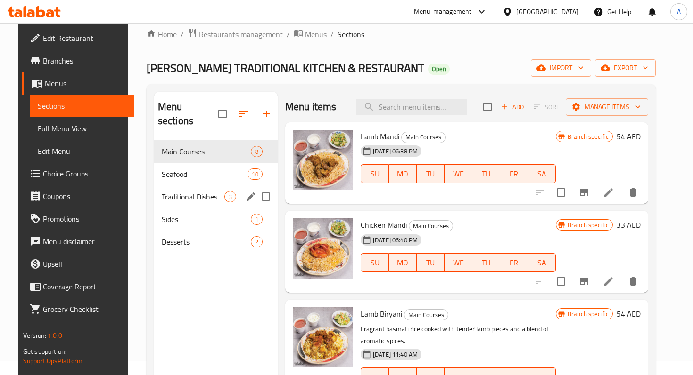
scroll to position [14, 0]
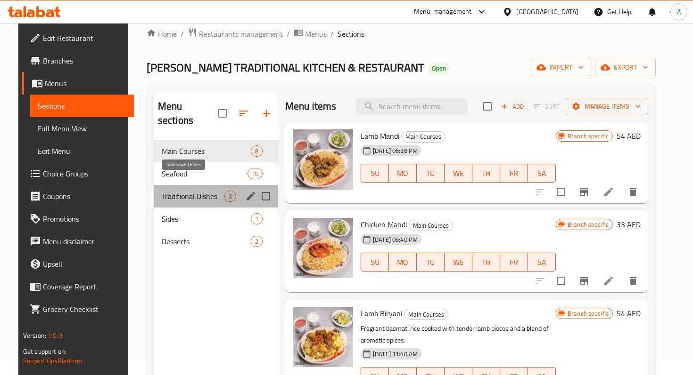
click at [199, 191] on span "Traditional Dishes" at bounding box center [193, 196] width 63 height 11
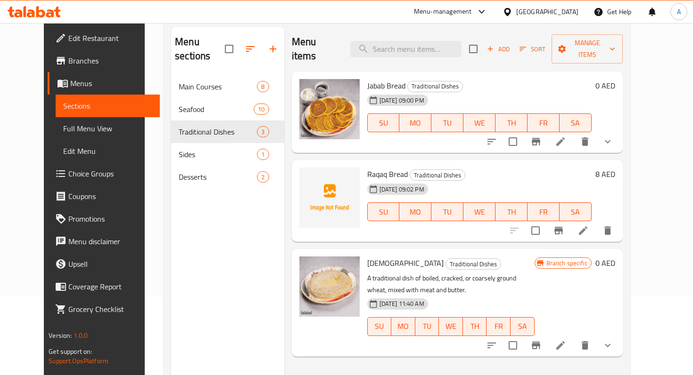
scroll to position [82, 0]
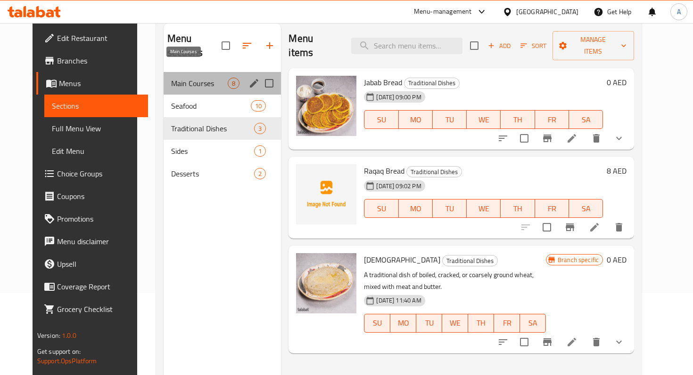
click at [184, 78] on span "Main Courses" at bounding box center [199, 83] width 57 height 11
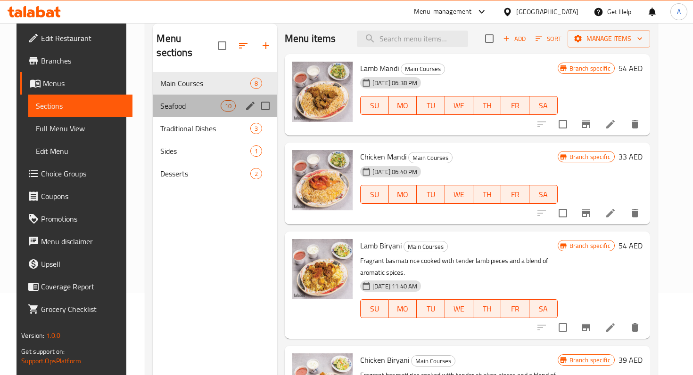
click at [181, 99] on div "Seafood 10" at bounding box center [215, 106] width 124 height 23
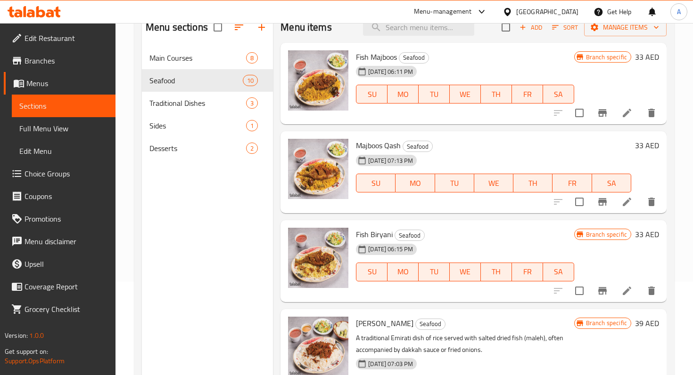
scroll to position [68, 0]
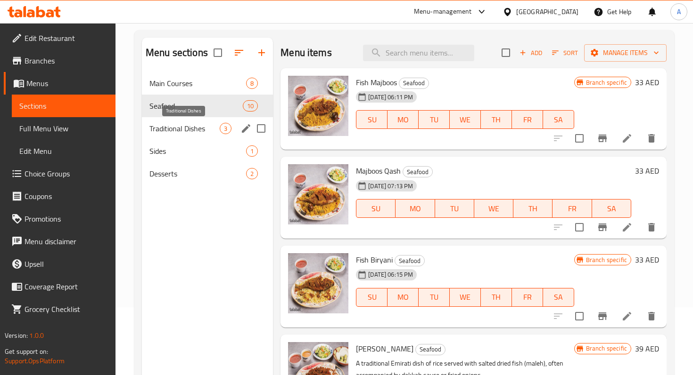
click at [191, 129] on span "Traditional Dishes" at bounding box center [184, 128] width 70 height 11
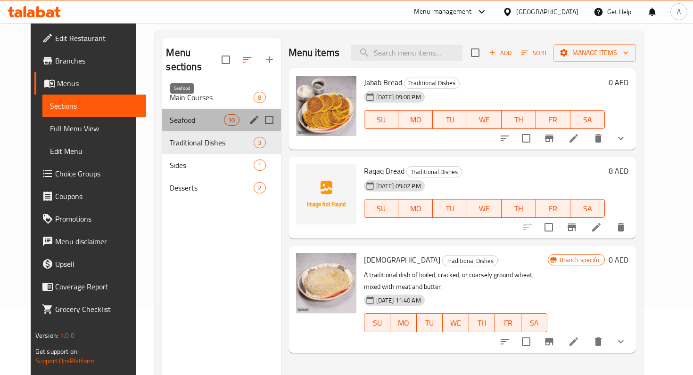
click at [178, 114] on span "Seafood" at bounding box center [197, 119] width 54 height 11
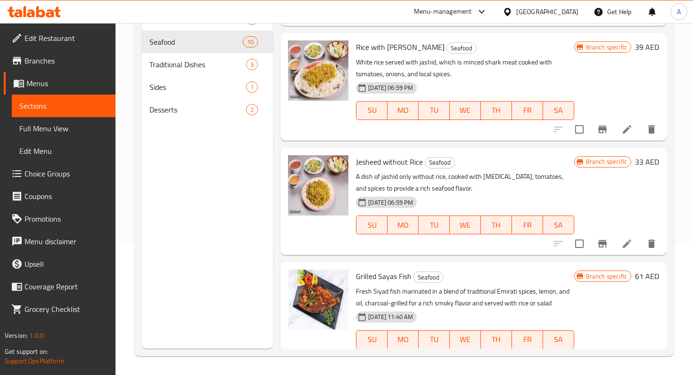
scroll to position [666, 0]
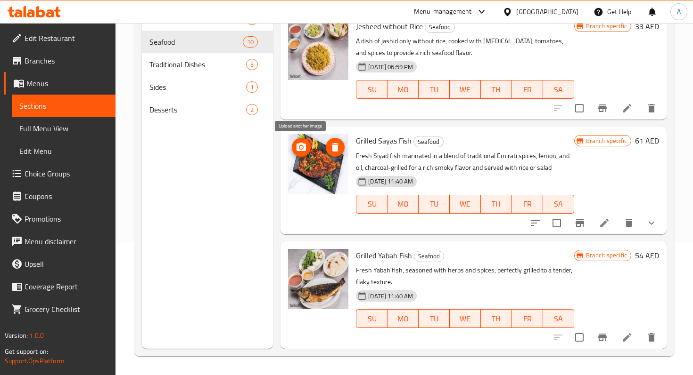
click at [307, 150] on span "upload picture" at bounding box center [301, 147] width 19 height 11
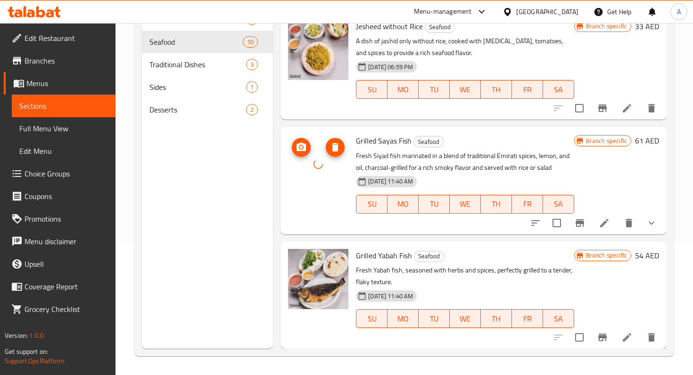
click at [300, 144] on icon "upload picture" at bounding box center [300, 147] width 9 height 8
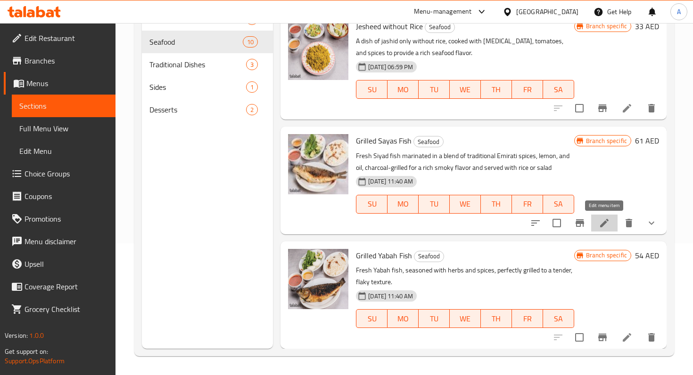
click at [609, 225] on icon at bounding box center [603, 223] width 11 height 11
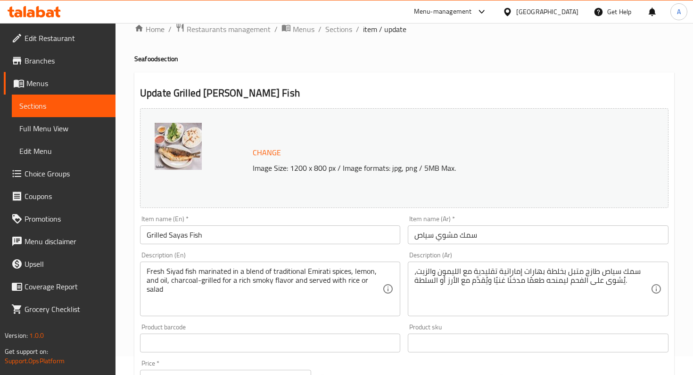
scroll to position [25, 0]
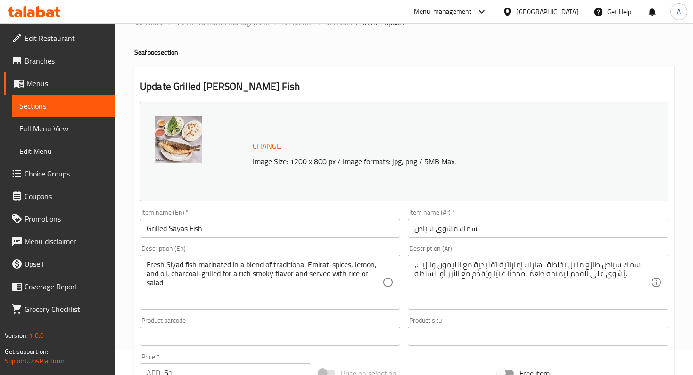
click at [426, 232] on input "سمك مشوي سياص" at bounding box center [538, 228] width 260 height 19
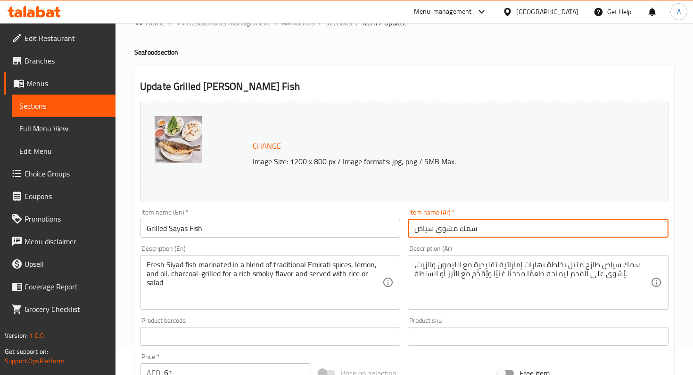
click at [425, 230] on input "سمك مشوي سياص" at bounding box center [538, 228] width 260 height 19
drag, startPoint x: 488, startPoint y: 231, endPoint x: 385, endPoint y: 230, distance: 102.2
click at [385, 230] on div "Change Image Size: 1200 x 800 px / Image formats: jpg, png / 5MB Max. Item name…" at bounding box center [404, 308] width 536 height 420
type input "سمك مشوي سيباص"
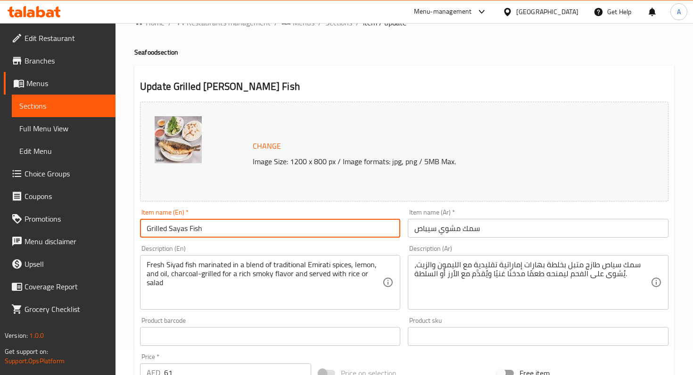
click at [227, 224] on input "Grilled Sayas Fish" at bounding box center [270, 228] width 260 height 19
drag, startPoint x: 185, startPoint y: 231, endPoint x: 119, endPoint y: 233, distance: 66.0
click at [119, 233] on div "Home / Restaurants management / Menus / Sections / item / update Seafood sectio…" at bounding box center [403, 334] width 577 height 672
paste input "eabas"
type input "Grilled Seabass Fish"
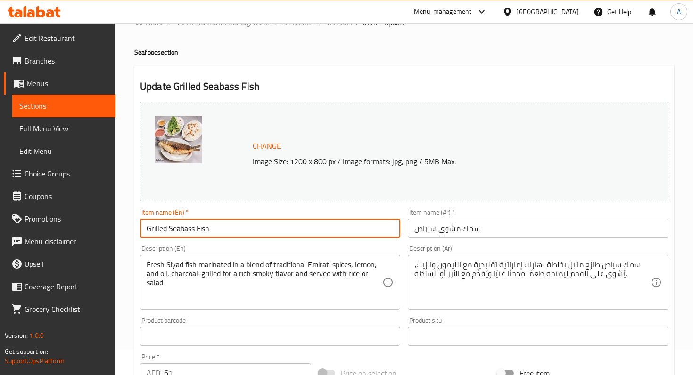
click at [228, 243] on div "Description (En) Fresh Siyad fish marinated in a blend of traditional Emirati s…" at bounding box center [270, 278] width 268 height 72
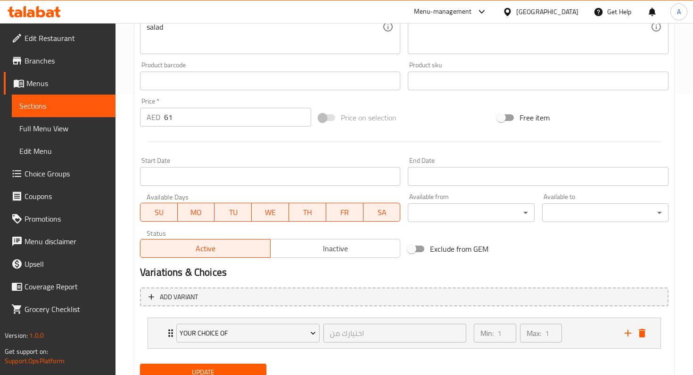
scroll to position [319, 0]
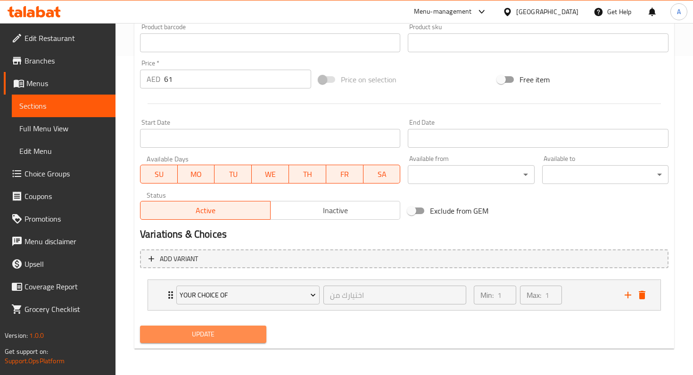
click at [235, 335] on span "Update" at bounding box center [202, 335] width 111 height 12
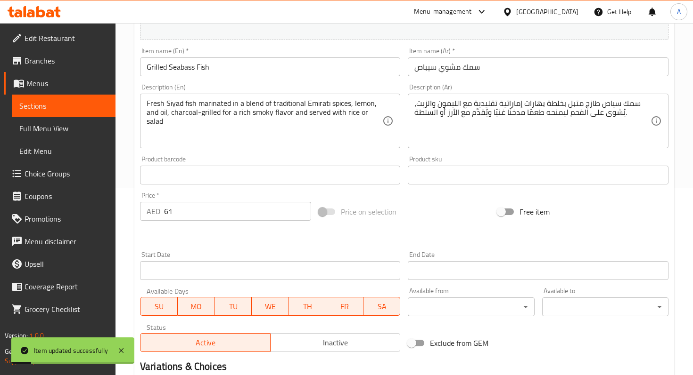
click at [94, 106] on span "Sections" at bounding box center [63, 105] width 89 height 11
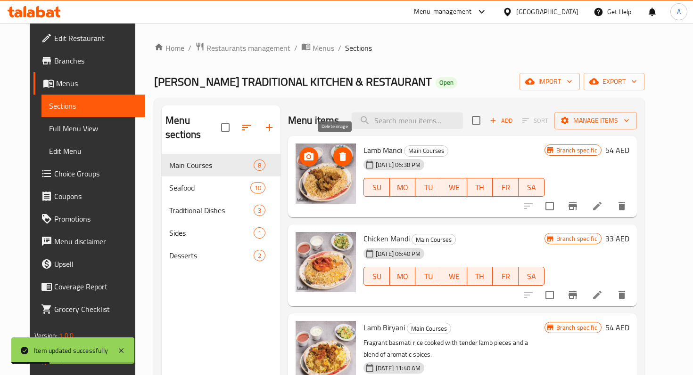
scroll to position [9, 0]
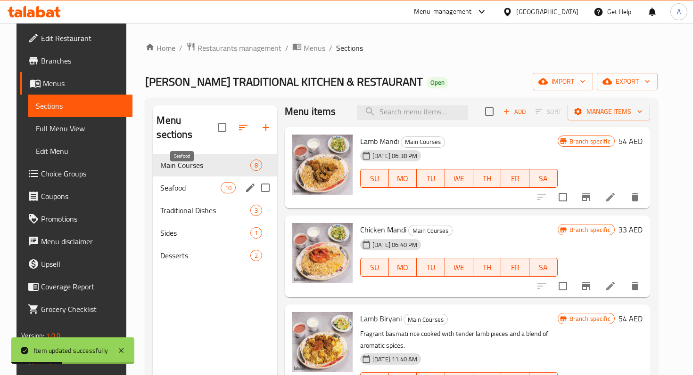
click at [188, 182] on span "Seafood" at bounding box center [190, 187] width 60 height 11
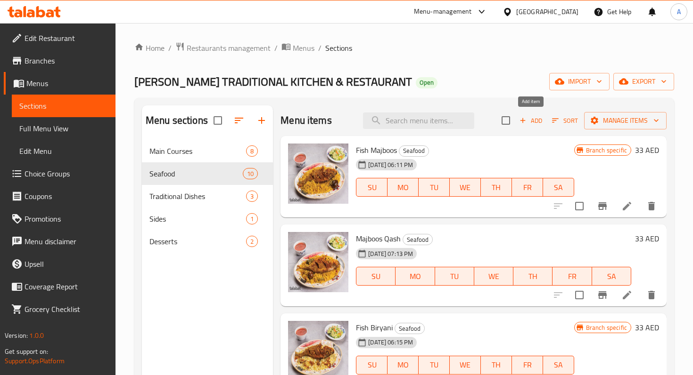
click at [523, 122] on icon "button" at bounding box center [522, 120] width 8 height 8
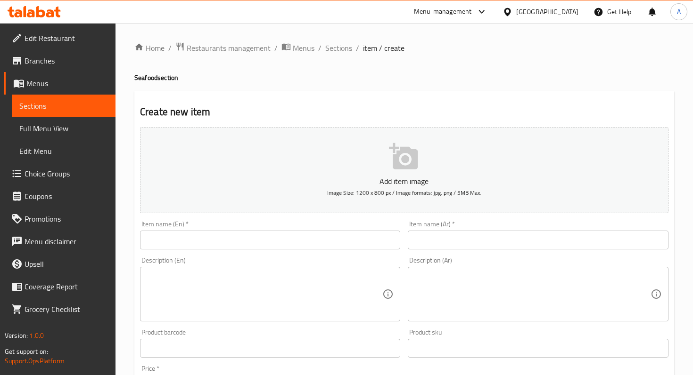
scroll to position [7, 0]
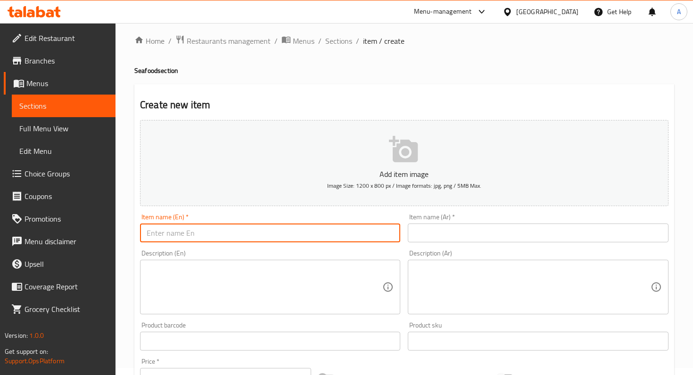
click at [281, 228] on input "text" at bounding box center [270, 233] width 260 height 19
paste input "Grilled Fish Supreme"
type input "Grilled Fish Supreme"
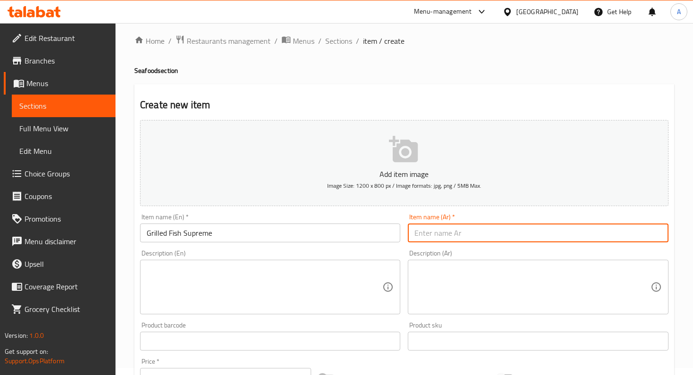
click at [435, 237] on input "text" at bounding box center [538, 233] width 260 height 19
paste input "سمك مشوي سوبريم"
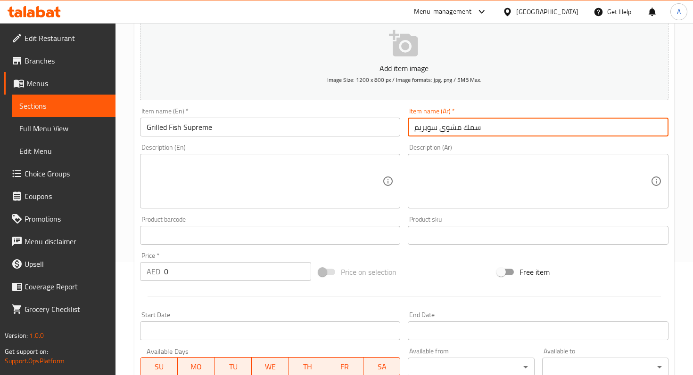
scroll to position [114, 0]
type input "سمك مشوي سوبريم"
click at [240, 272] on input "0" at bounding box center [237, 270] width 147 height 19
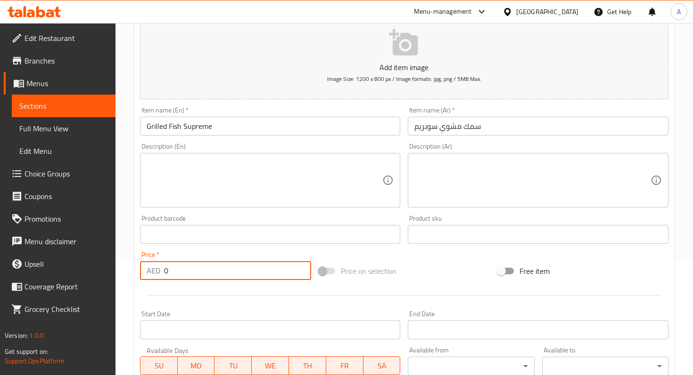
drag, startPoint x: 212, startPoint y: 272, endPoint x: 150, endPoint y: 271, distance: 62.2
click at [150, 271] on div "AED 0 Price *" at bounding box center [225, 270] width 171 height 19
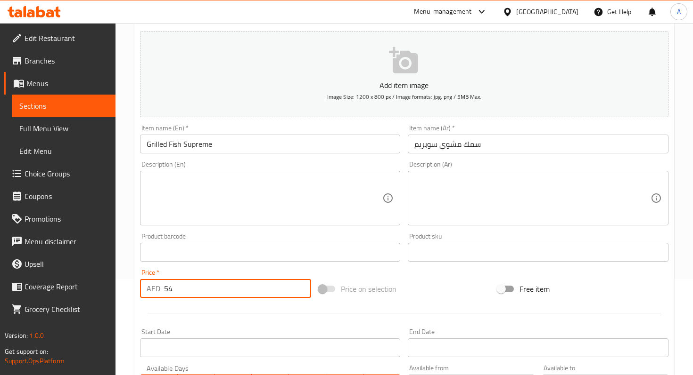
scroll to position [290, 0]
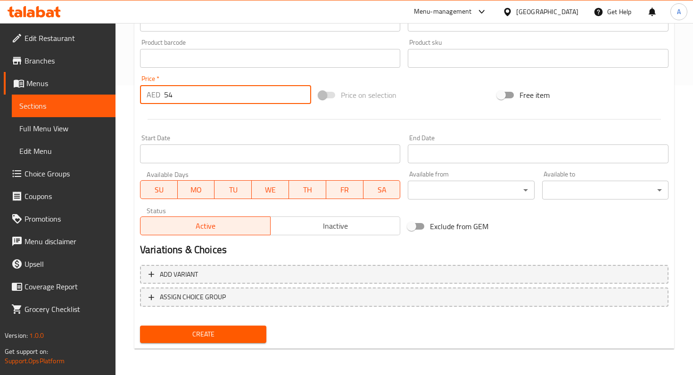
type input "54"
click at [236, 332] on span "Create" at bounding box center [202, 335] width 111 height 12
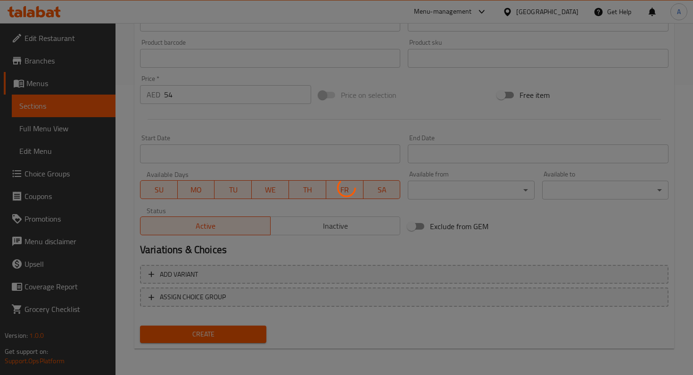
type input "0"
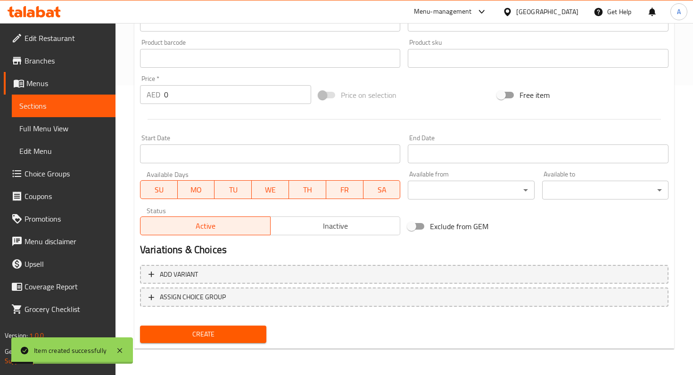
click at [91, 110] on span "Sections" at bounding box center [63, 105] width 89 height 11
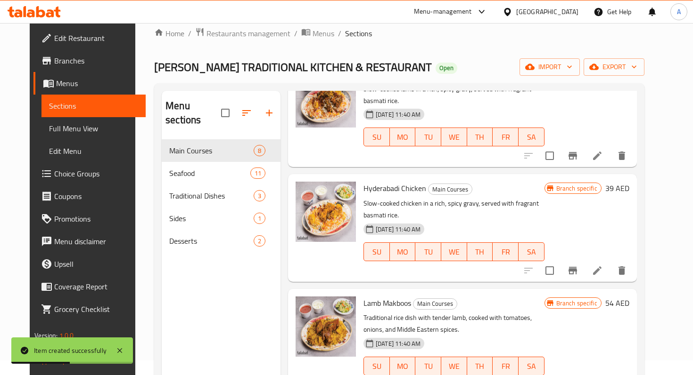
scroll to position [490, 0]
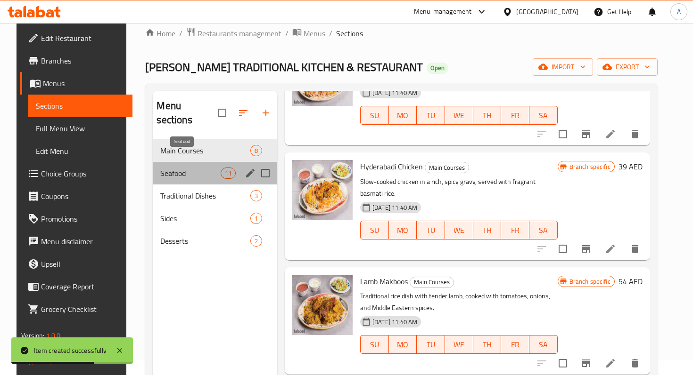
click at [190, 168] on span "Seafood" at bounding box center [190, 173] width 60 height 11
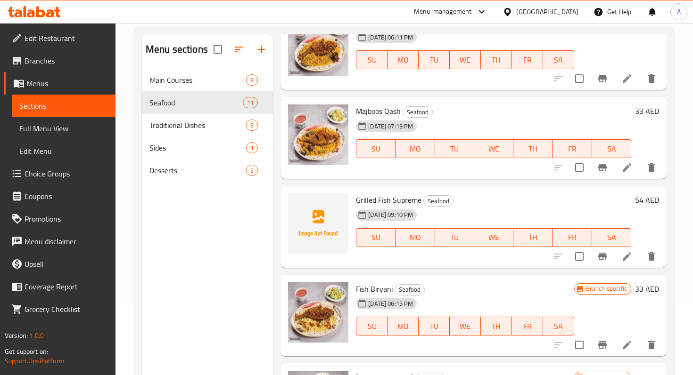
scroll to position [61, 0]
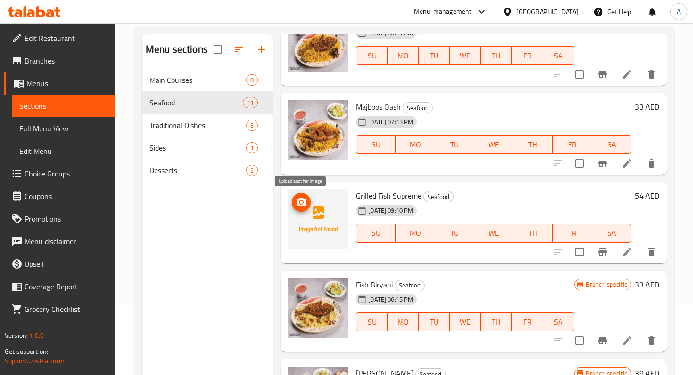
click at [302, 204] on icon "upload picture" at bounding box center [300, 202] width 9 height 8
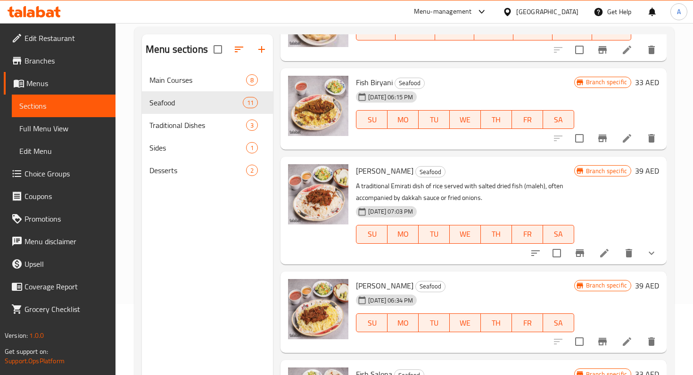
scroll to position [0, 0]
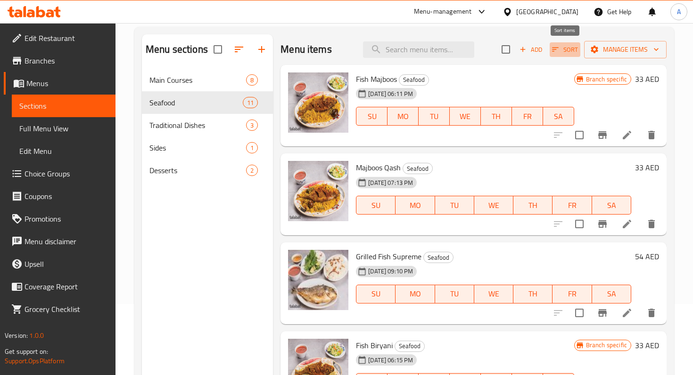
click at [554, 49] on icon "button" at bounding box center [555, 49] width 8 height 8
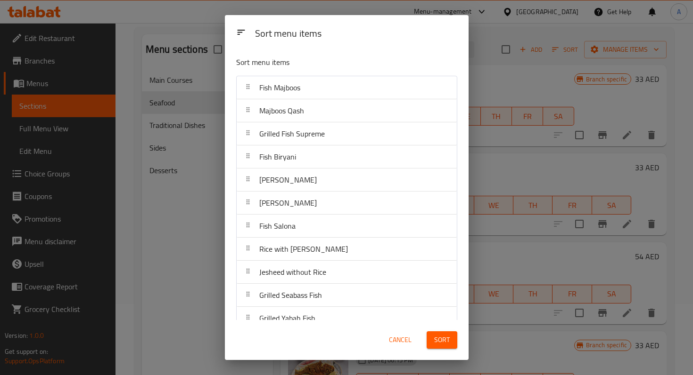
scroll to position [14, 0]
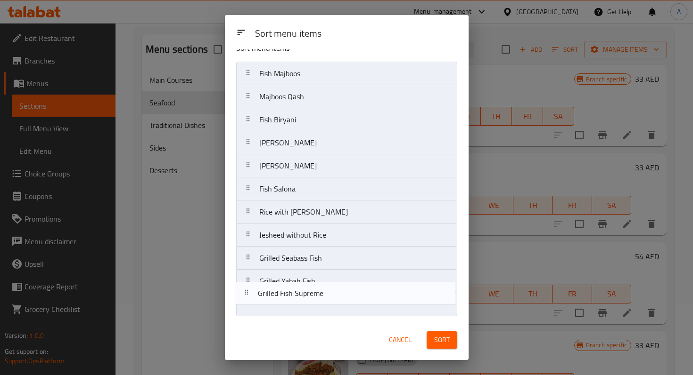
drag, startPoint x: 286, startPoint y: 126, endPoint x: 285, endPoint y: 321, distance: 195.0
click at [285, 321] on div "Sort menu items Sort menu items Fish Majboos Majboos Qash Grilled Fish Supreme …" at bounding box center [347, 187] width 244 height 345
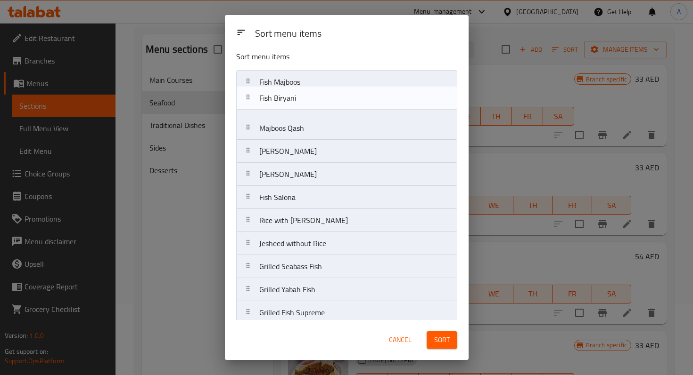
drag, startPoint x: 299, startPoint y: 122, endPoint x: 299, endPoint y: 96, distance: 26.4
click at [299, 96] on nav "Fish Majboos Majboos Qash Fish Biryani Aish wa Saleh Malleh Biryani Fish [PERSO…" at bounding box center [346, 197] width 221 height 255
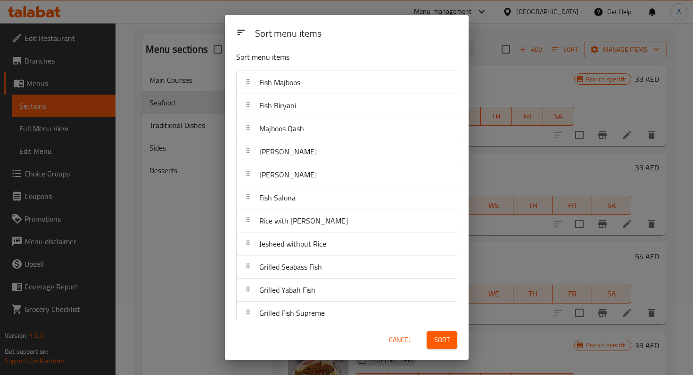
click at [436, 344] on span "Sort" at bounding box center [442, 340] width 16 height 12
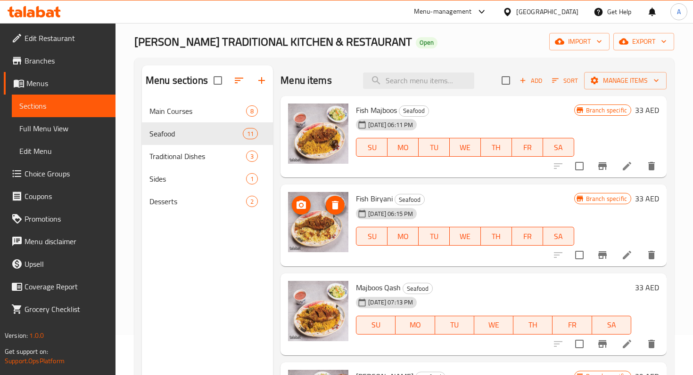
scroll to position [34, 0]
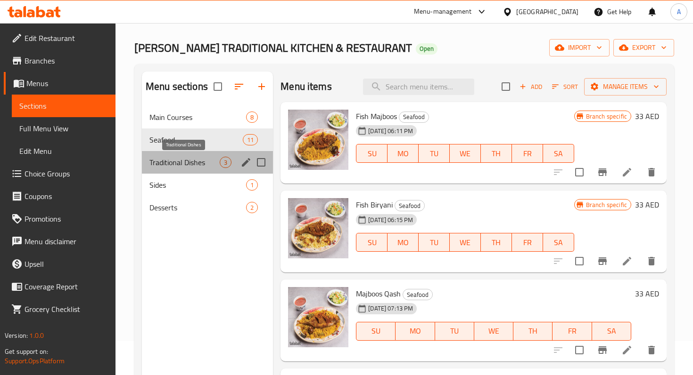
click at [198, 161] on span "Traditional Dishes" at bounding box center [184, 162] width 70 height 11
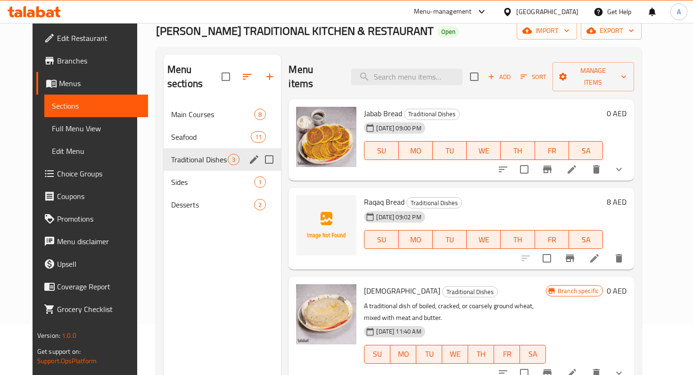
scroll to position [36, 0]
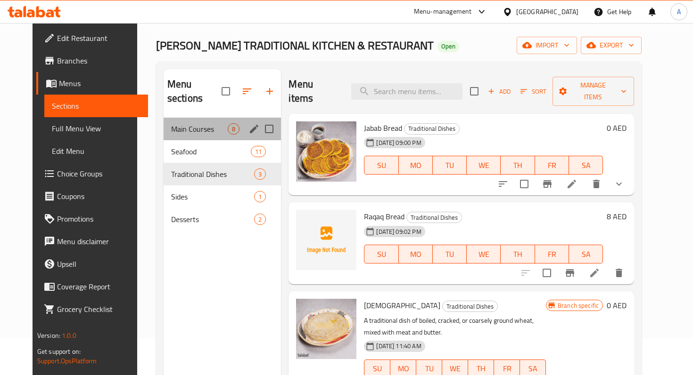
click at [179, 118] on div "Main Courses 8" at bounding box center [222, 129] width 118 height 23
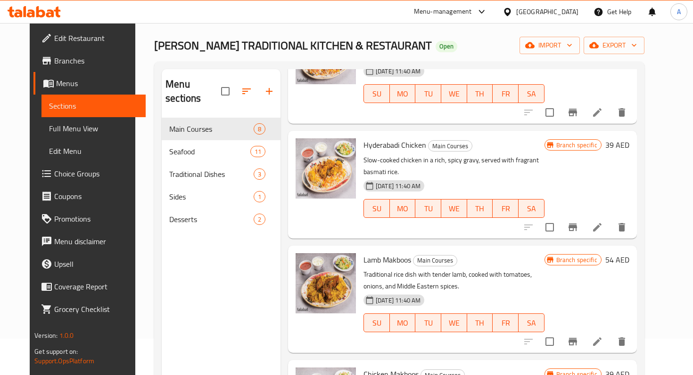
scroll to position [132, 0]
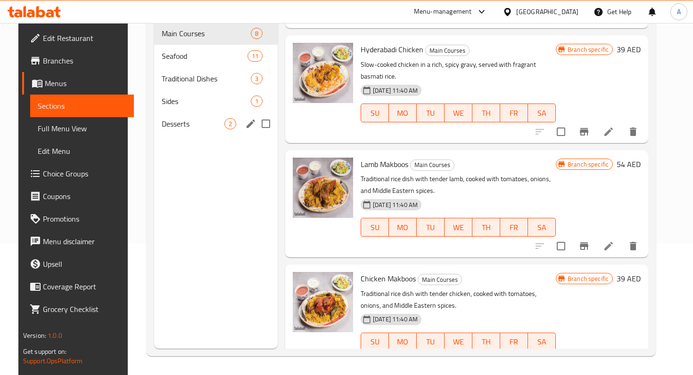
click at [188, 118] on span "Desserts" at bounding box center [193, 123] width 63 height 11
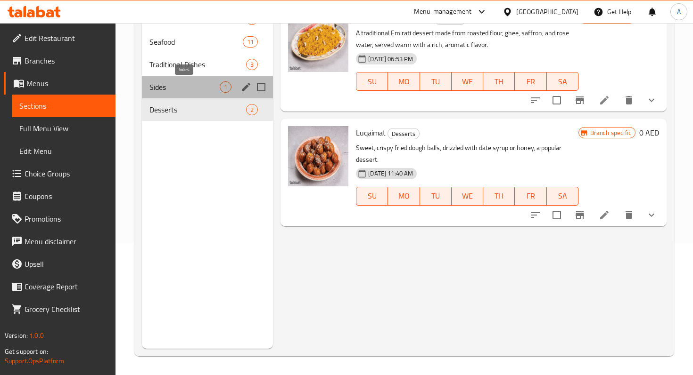
click at [185, 88] on span "Sides" at bounding box center [184, 87] width 70 height 11
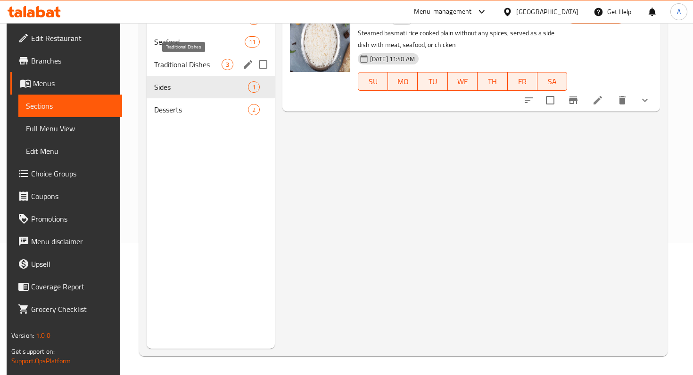
click at [193, 66] on span "Traditional Dishes" at bounding box center [187, 64] width 67 height 11
